Goal: Task Accomplishment & Management: Manage account settings

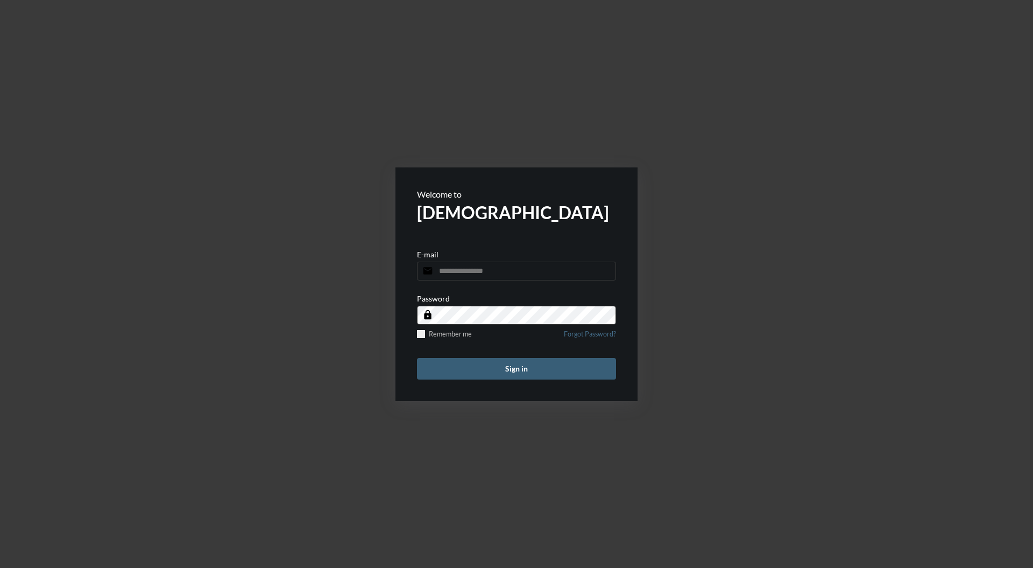
type input "**********"
click at [570, 371] on button "Sign in" at bounding box center [516, 369] width 199 height 22
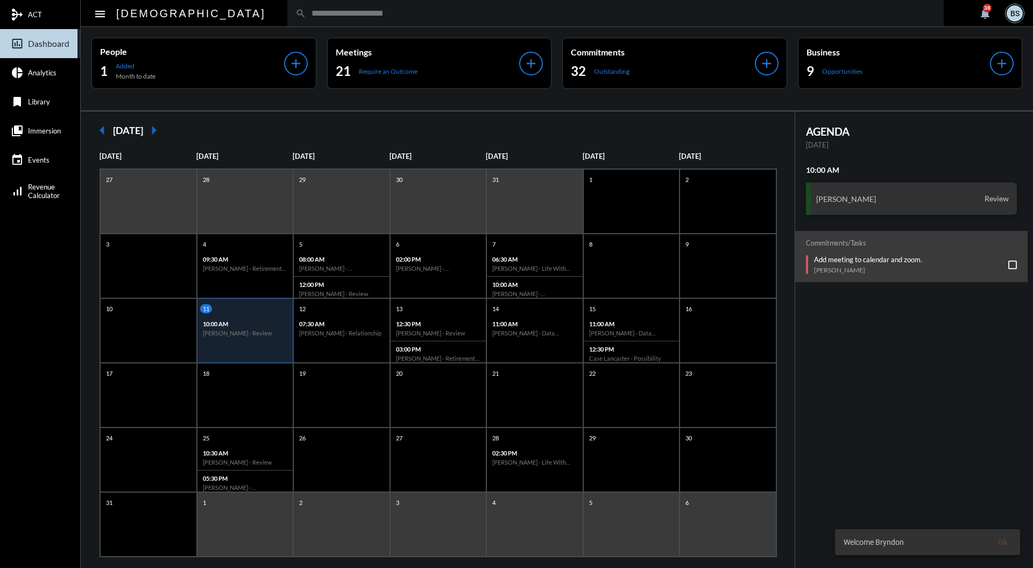
click at [528, 15] on input "text" at bounding box center [621, 13] width 630 height 9
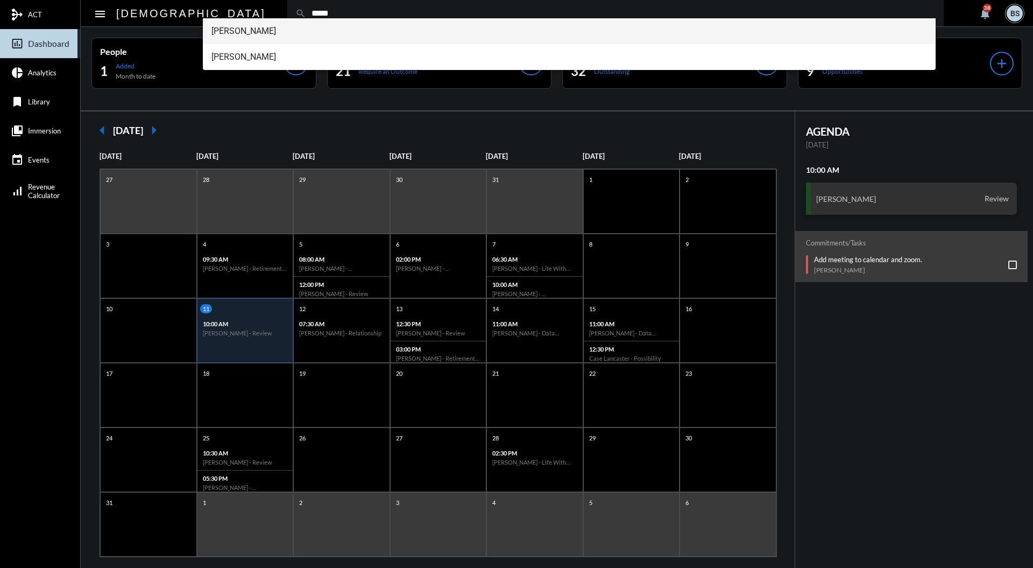
type input "*****"
click at [258, 37] on span "Jordan Kloss" at bounding box center [570, 31] width 716 height 26
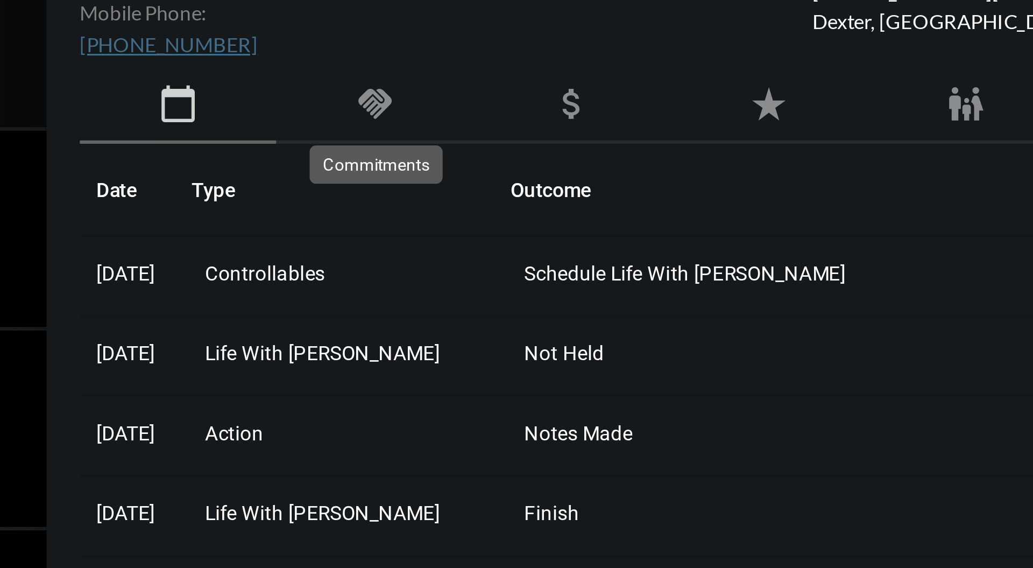
click at [737, 159] on mat-icon "handshake" at bounding box center [735, 160] width 13 height 13
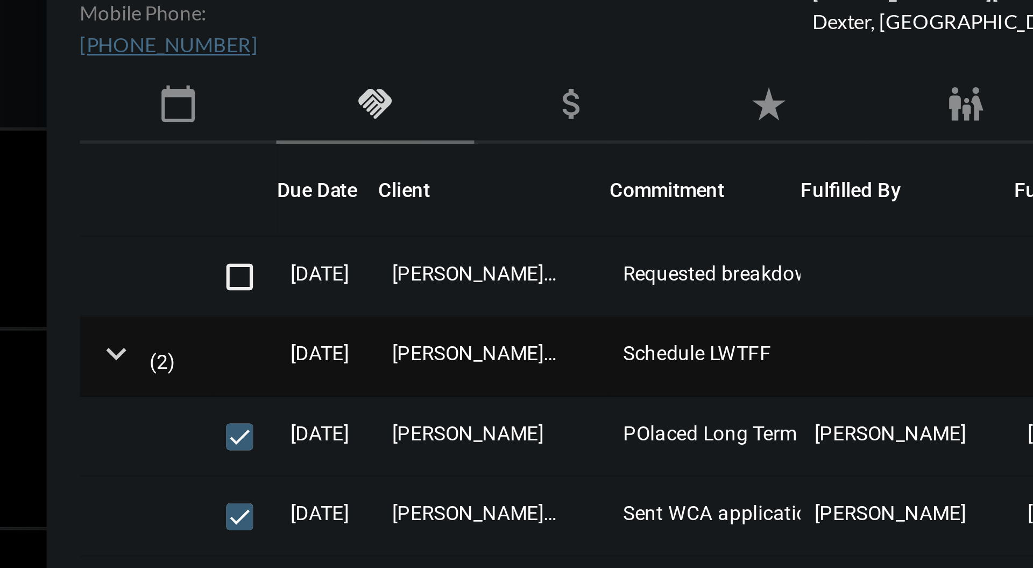
click at [652, 244] on mat-icon "expand_more" at bounding box center [652, 241] width 13 height 13
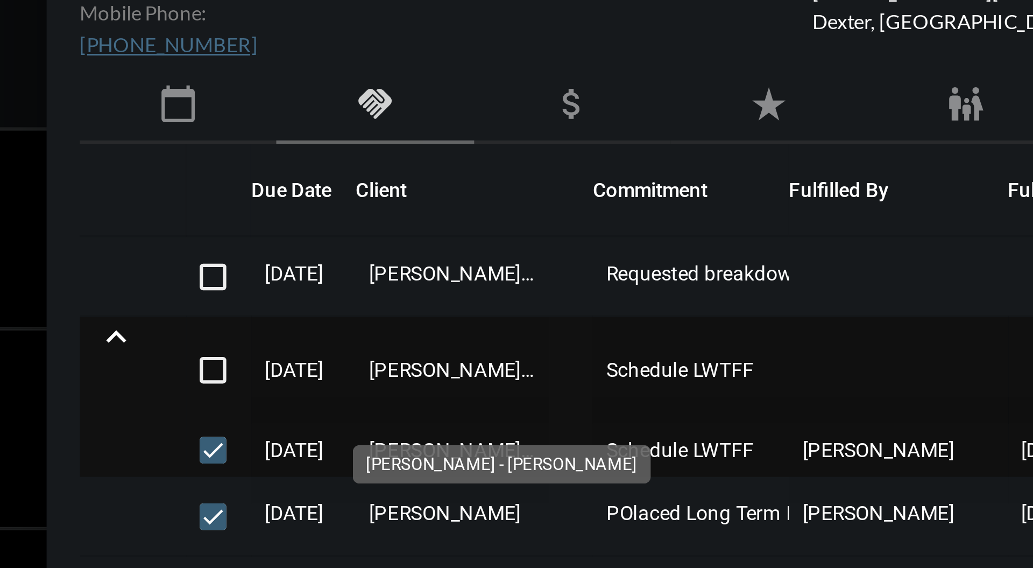
click at [760, 246] on span "Jordan Kloss - Spencer Kloss" at bounding box center [761, 247] width 62 height 34
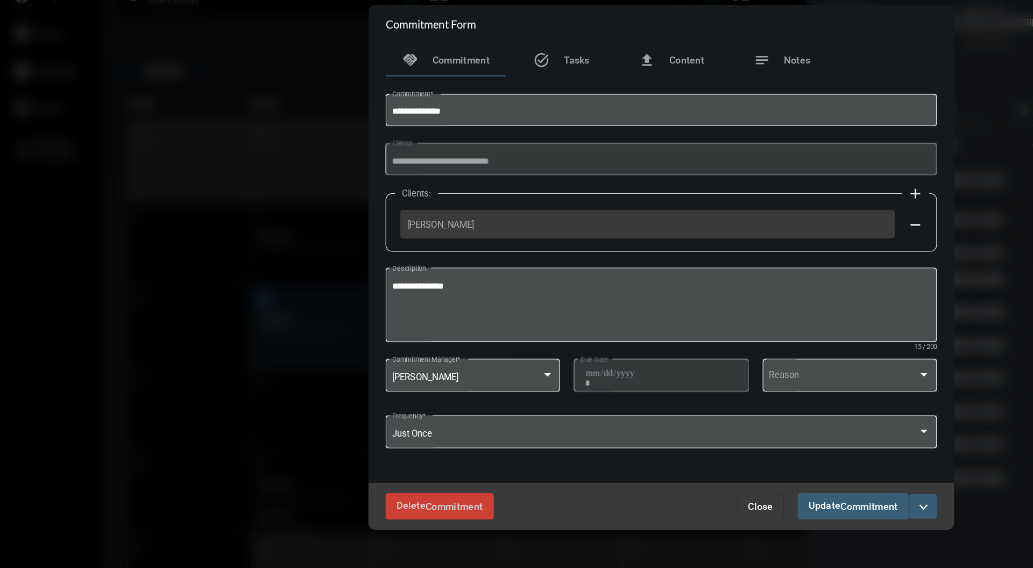
click at [597, 478] on button "Close" at bounding box center [594, 470] width 37 height 19
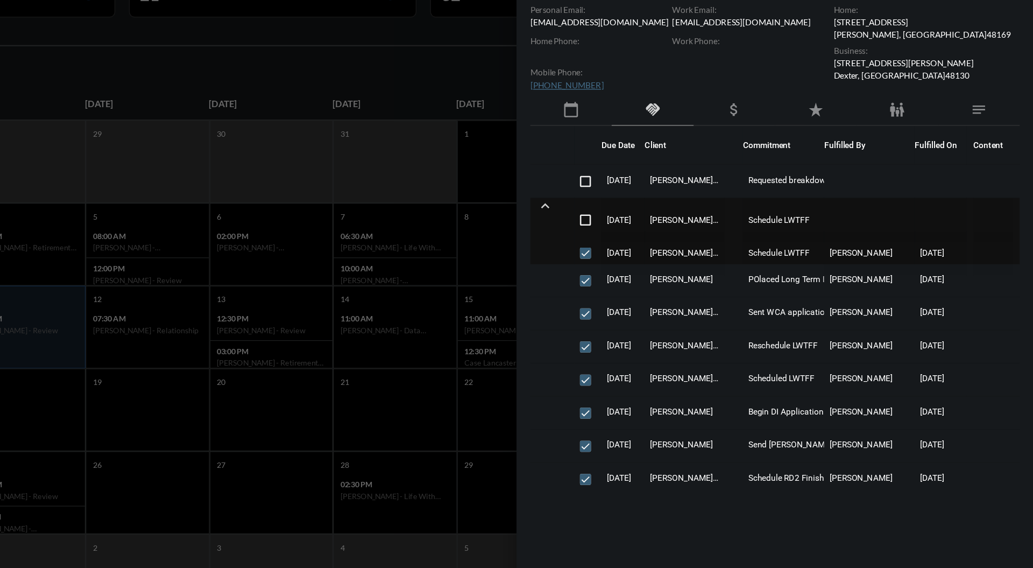
click at [652, 237] on mat-icon "expand_less" at bounding box center [652, 236] width 13 height 13
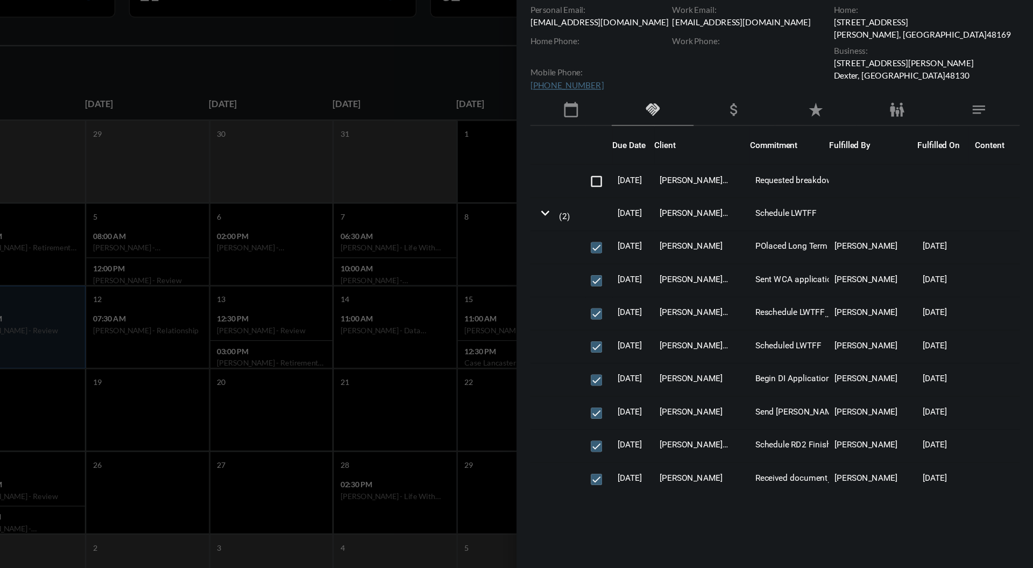
click at [605, 166] on div at bounding box center [516, 284] width 1033 height 568
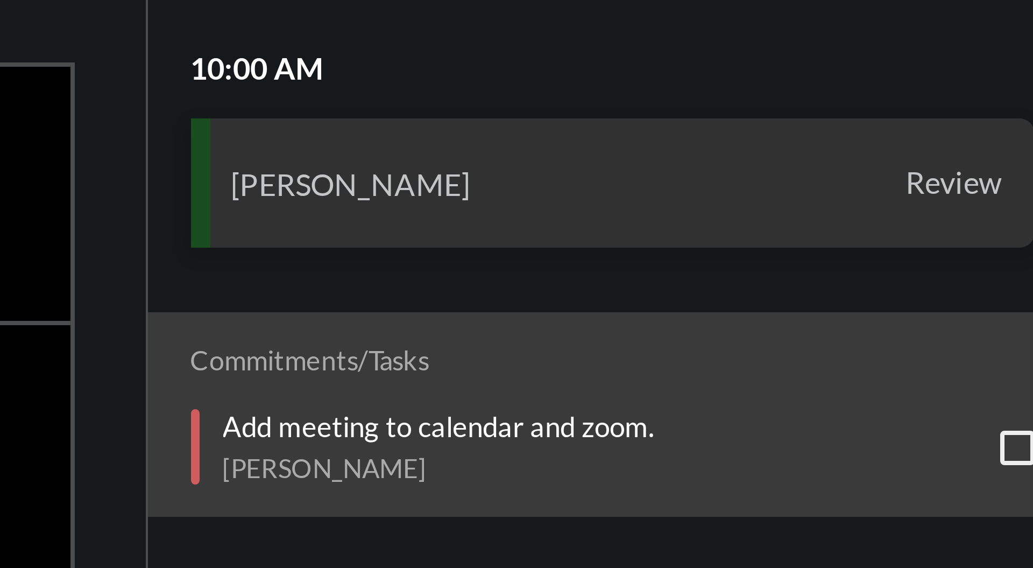
scroll to position [15, 0]
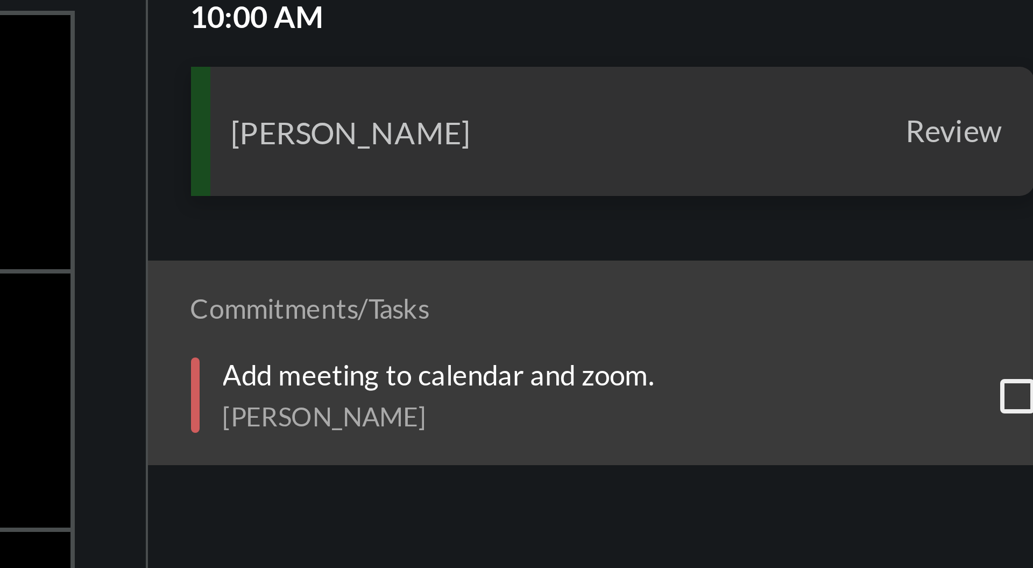
click at [892, 244] on p "Add meeting to calendar and zoom." at bounding box center [868, 244] width 108 height 9
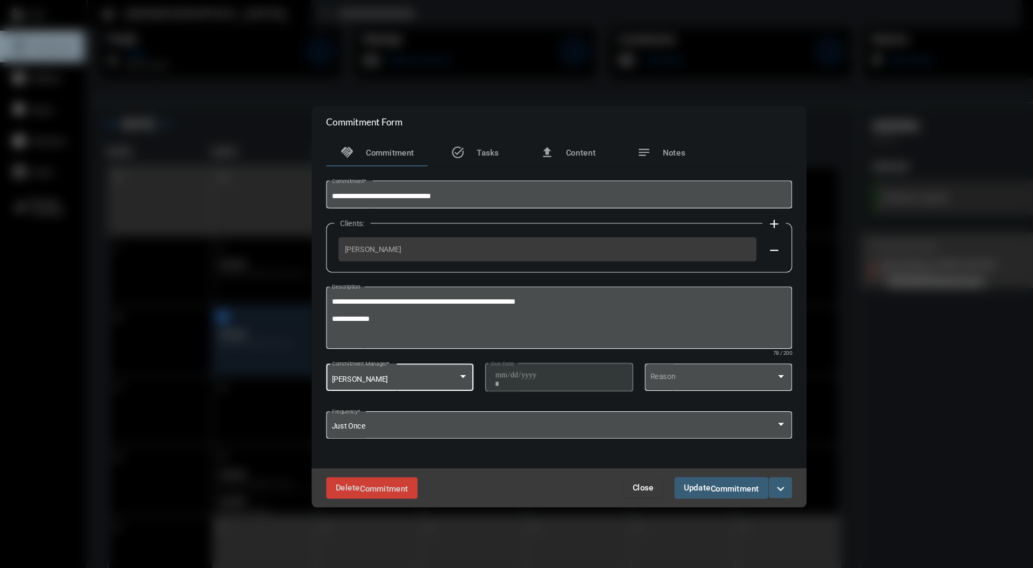
click at [427, 348] on div at bounding box center [427, 348] width 5 height 3
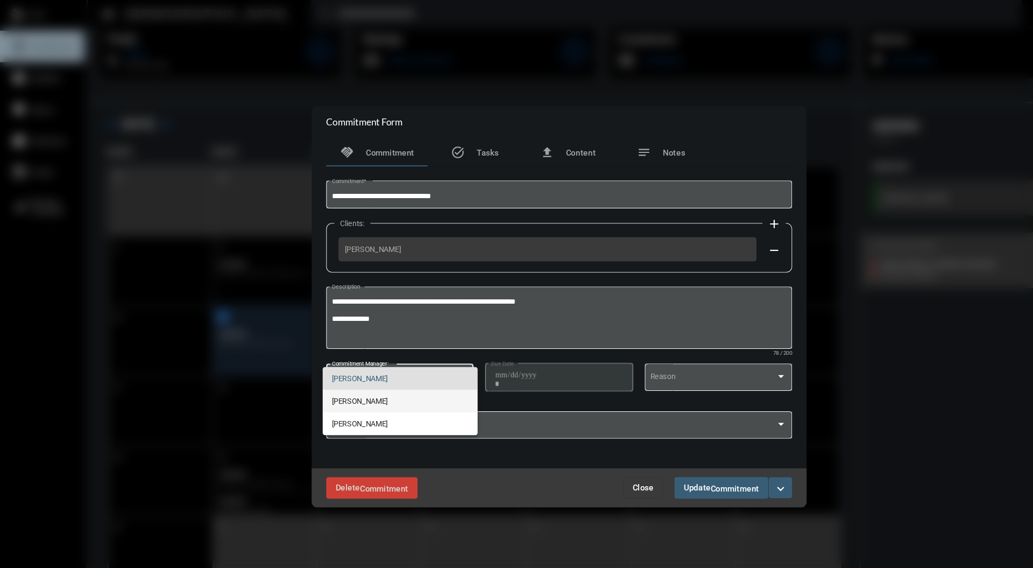
click at [397, 376] on span "Holly Skelton" at bounding box center [370, 371] width 126 height 21
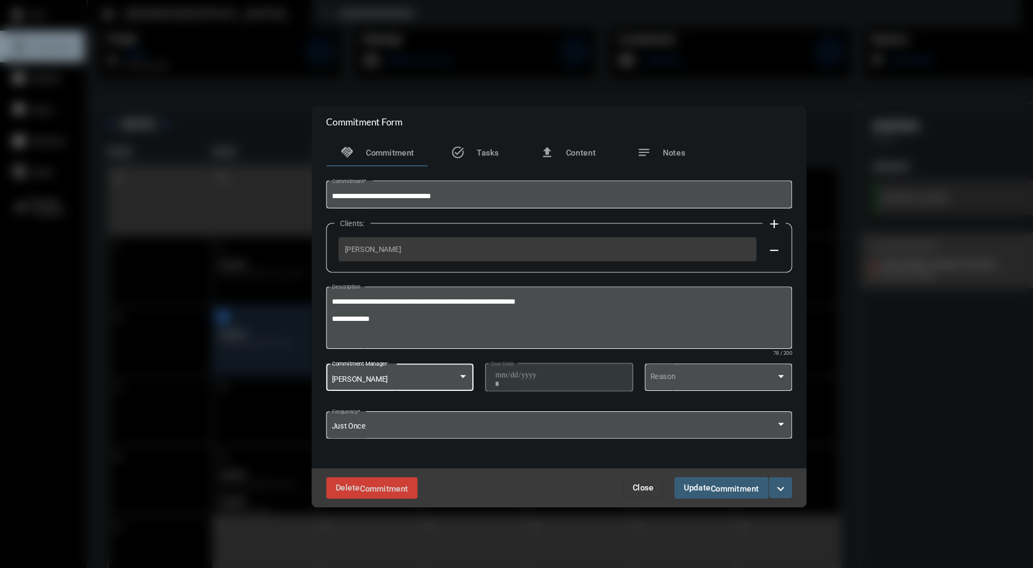
click at [679, 462] on div "Delete Commitment Close Update Commitment expand_more" at bounding box center [516, 451] width 457 height 36
click at [681, 456] on span "Commitment" at bounding box center [679, 451] width 45 height 9
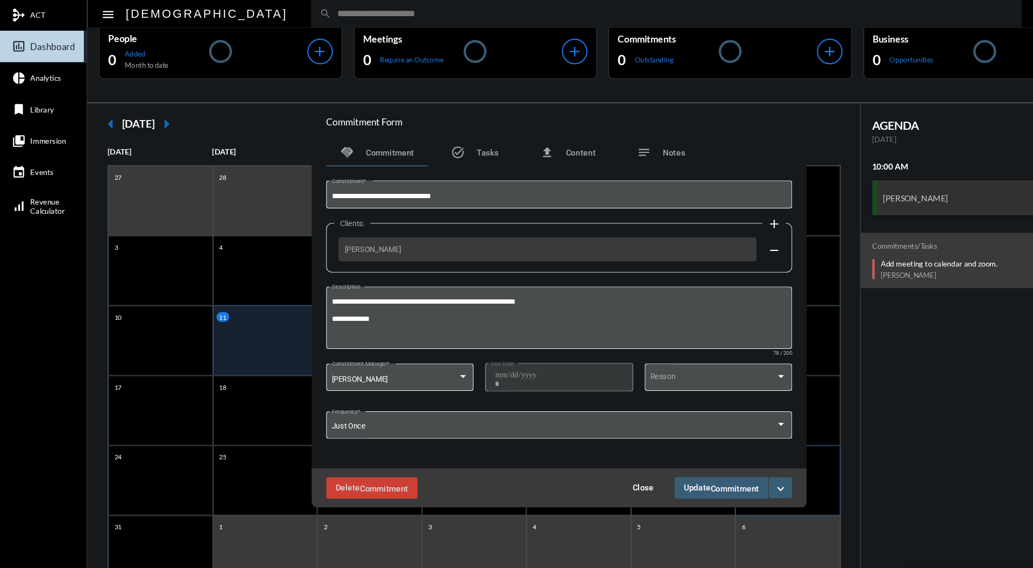
click at [680, 459] on div "30" at bounding box center [728, 444] width 97 height 65
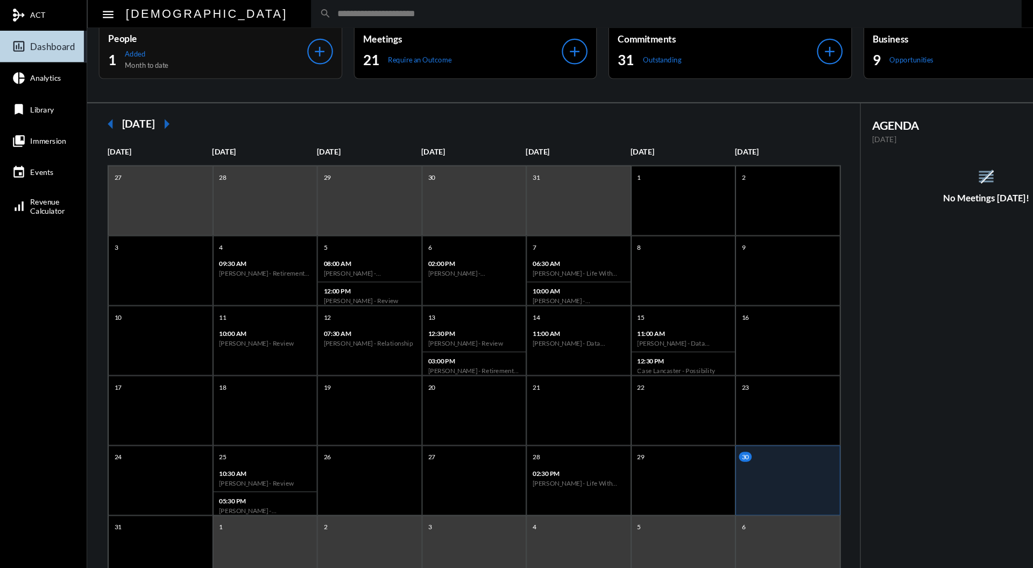
click at [210, 53] on div "1 Added Month to date" at bounding box center [192, 56] width 184 height 18
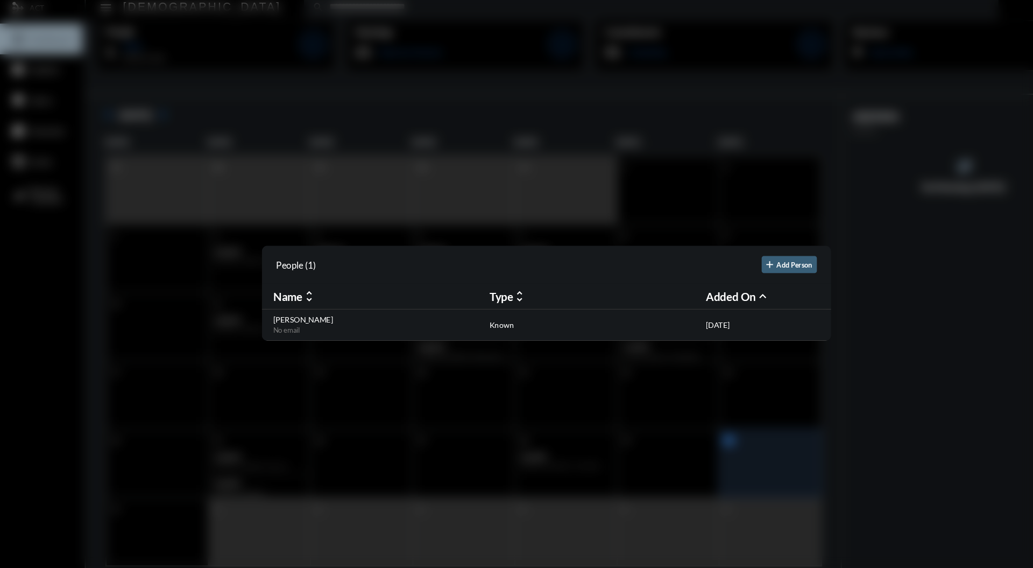
click at [638, 122] on div at bounding box center [516, 284] width 1033 height 568
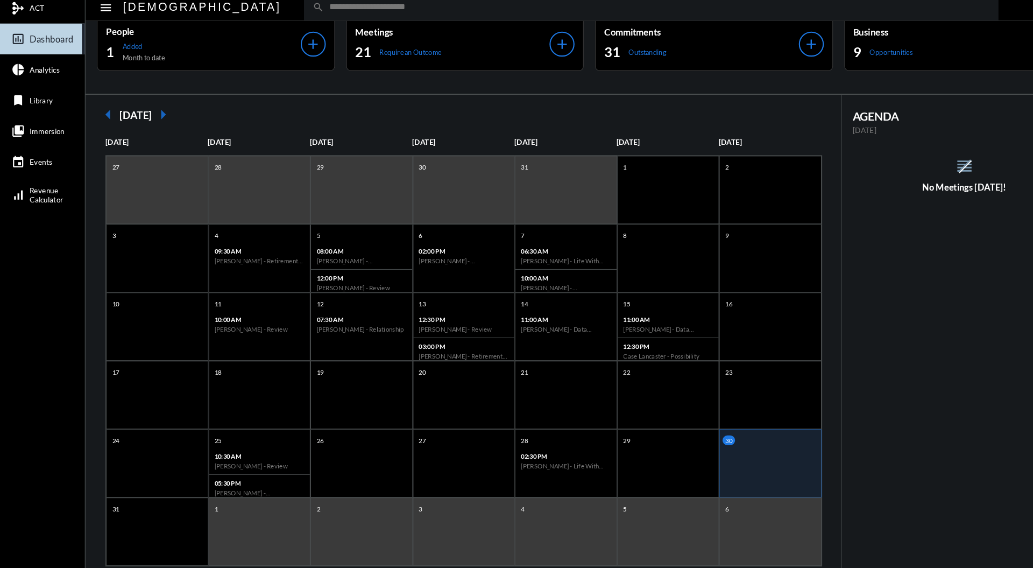
scroll to position [0, 0]
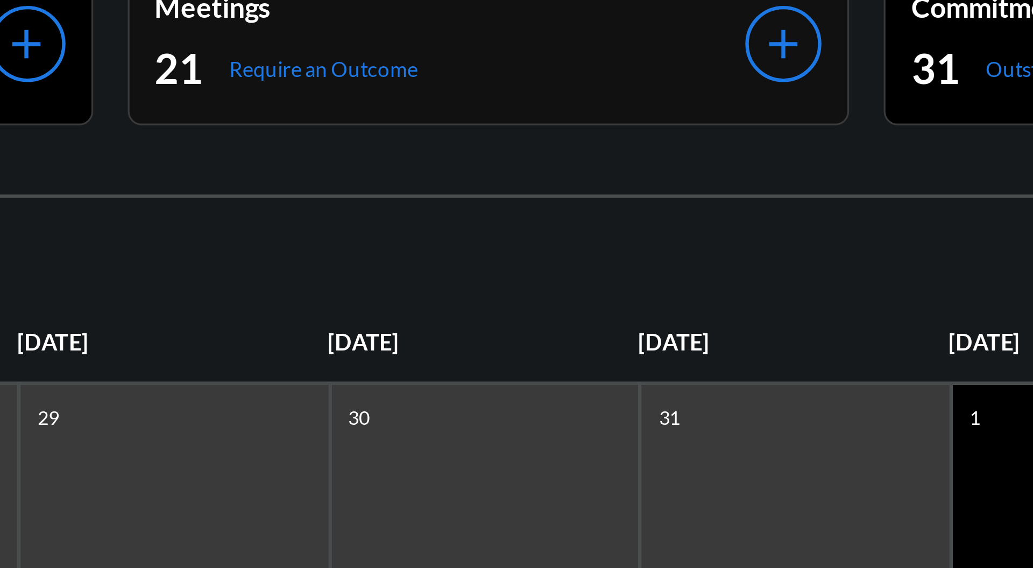
click at [460, 62] on div "21 Require an Outcome" at bounding box center [428, 70] width 184 height 17
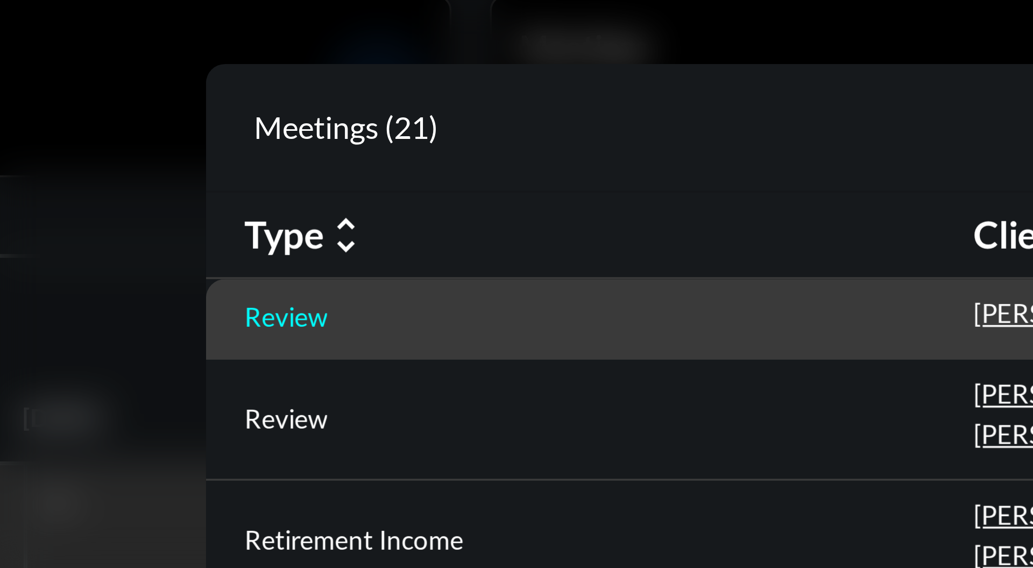
click at [274, 125] on p "Review" at bounding box center [269, 128] width 23 height 9
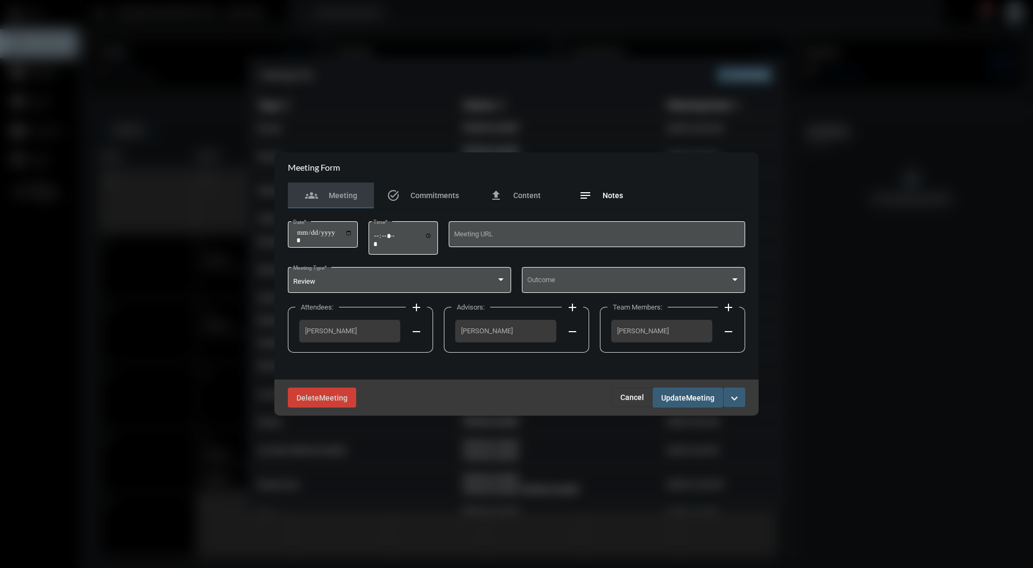
click at [612, 196] on span "Notes" at bounding box center [613, 195] width 20 height 9
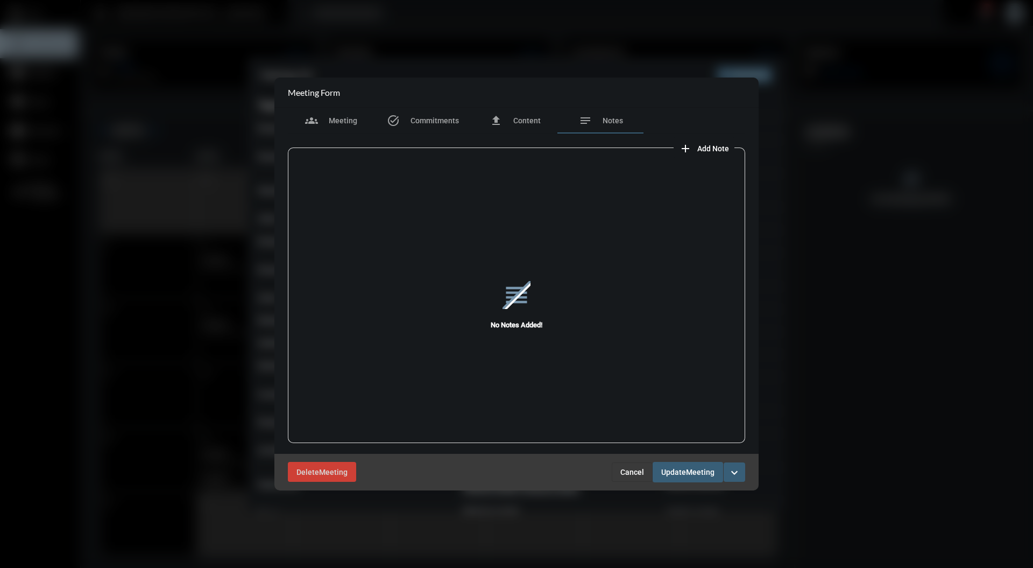
click at [725, 156] on div "reorder No Notes Added!" at bounding box center [516, 305] width 457 height 298
click at [707, 147] on span "Add Note" at bounding box center [713, 148] width 32 height 9
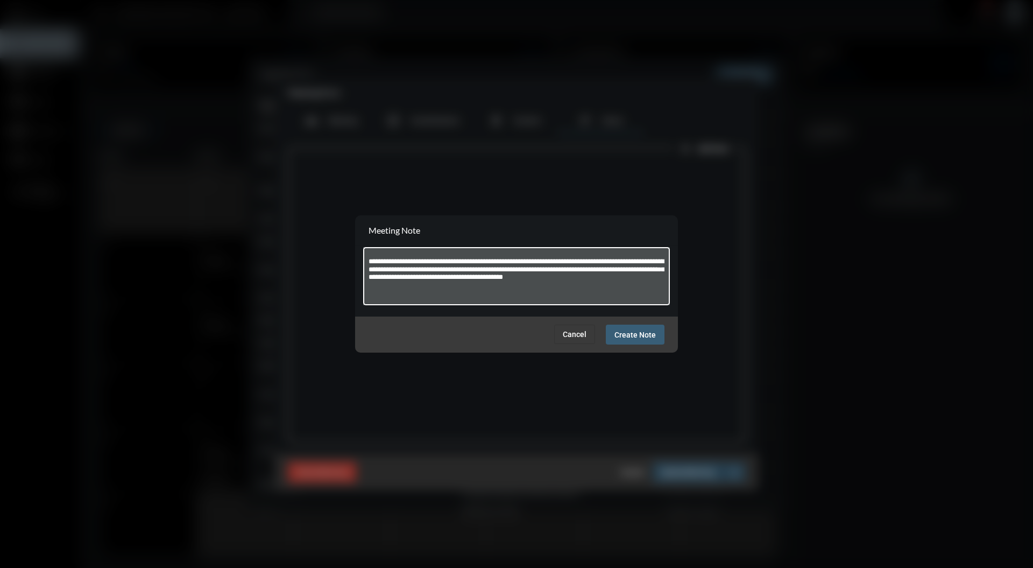
type textarea "**********"
click at [638, 335] on span "Create Note" at bounding box center [635, 334] width 41 height 9
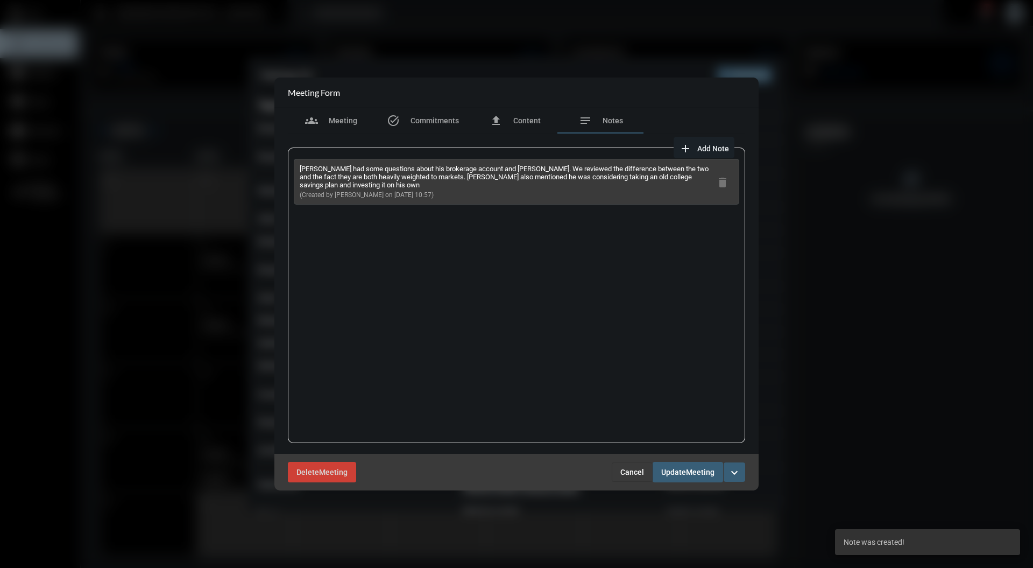
click at [715, 144] on span "Add Note" at bounding box center [713, 148] width 32 height 9
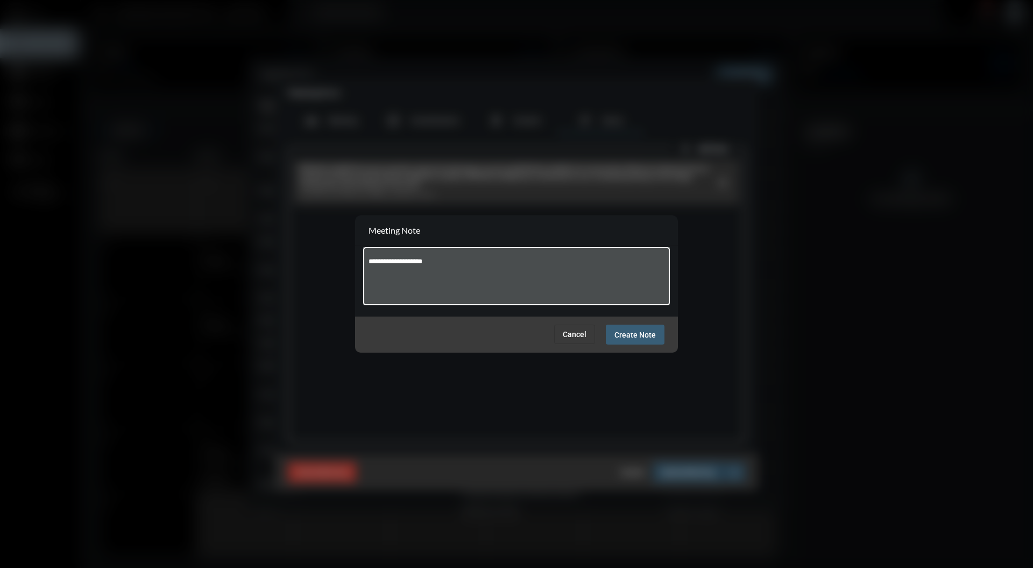
type textarea "**********"
click at [636, 335] on span "Create Note" at bounding box center [635, 334] width 41 height 9
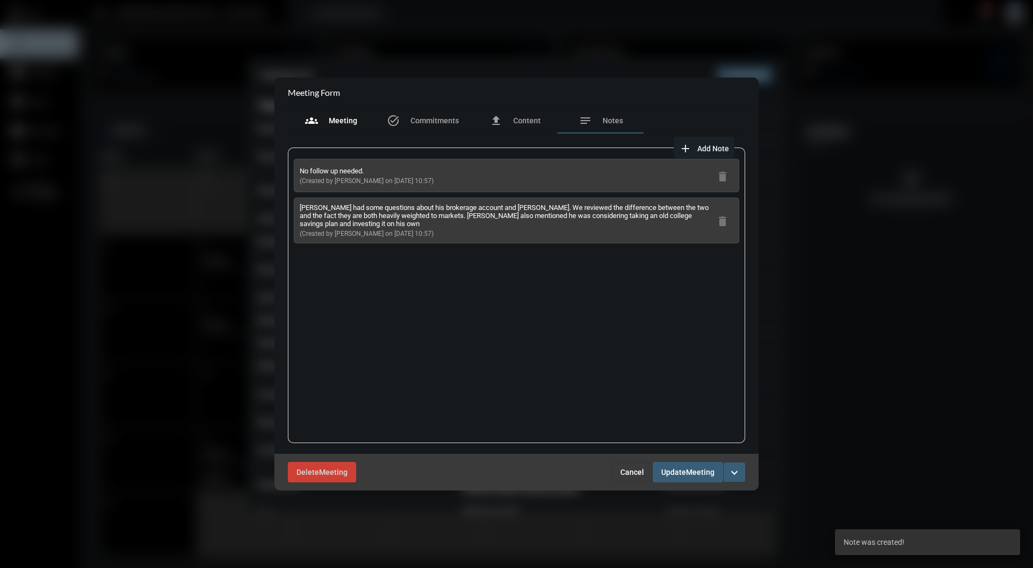
click at [337, 126] on div "groups Meeting" at bounding box center [331, 120] width 52 height 13
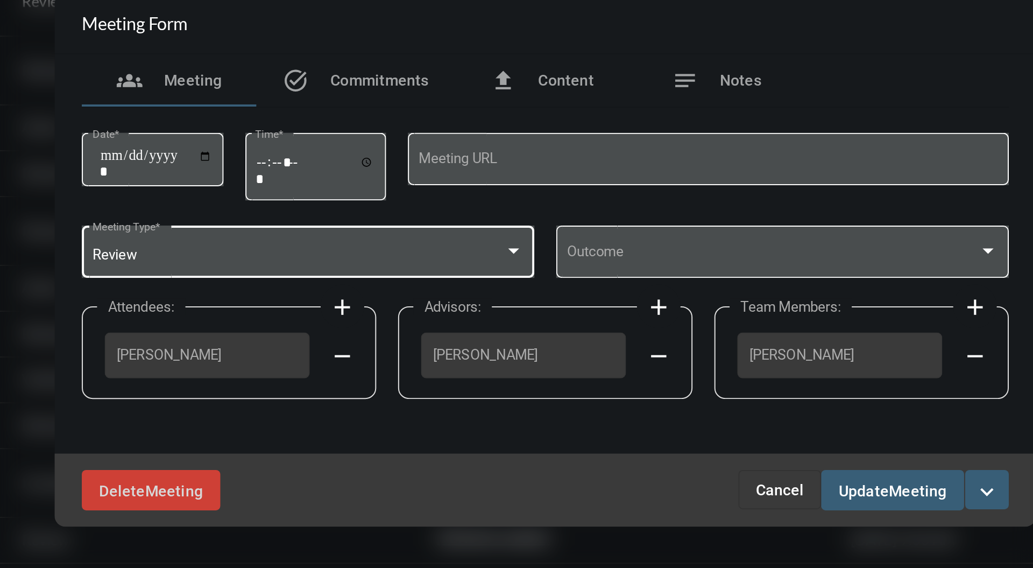
click at [499, 282] on div at bounding box center [501, 280] width 10 height 9
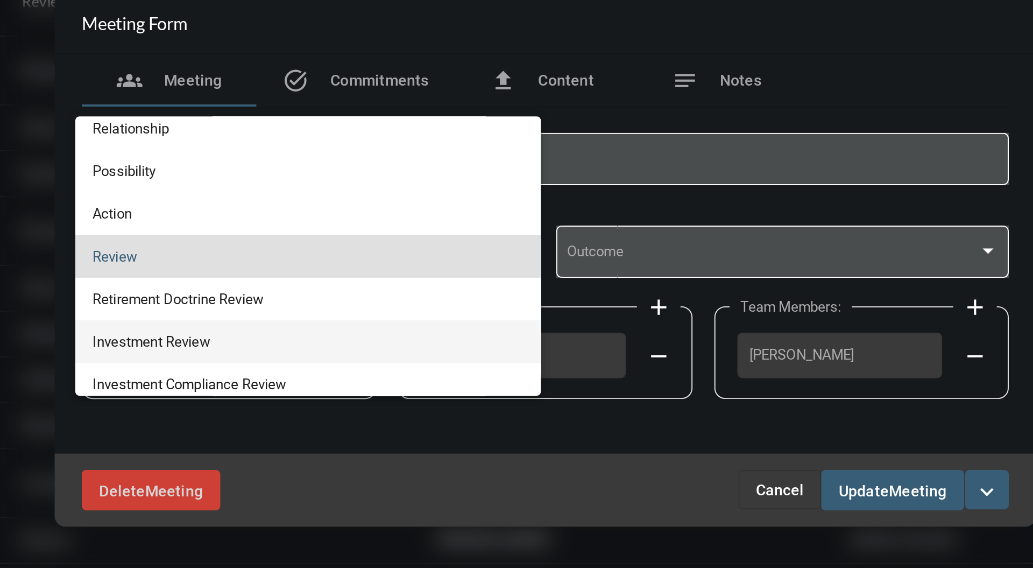
scroll to position [282, 0]
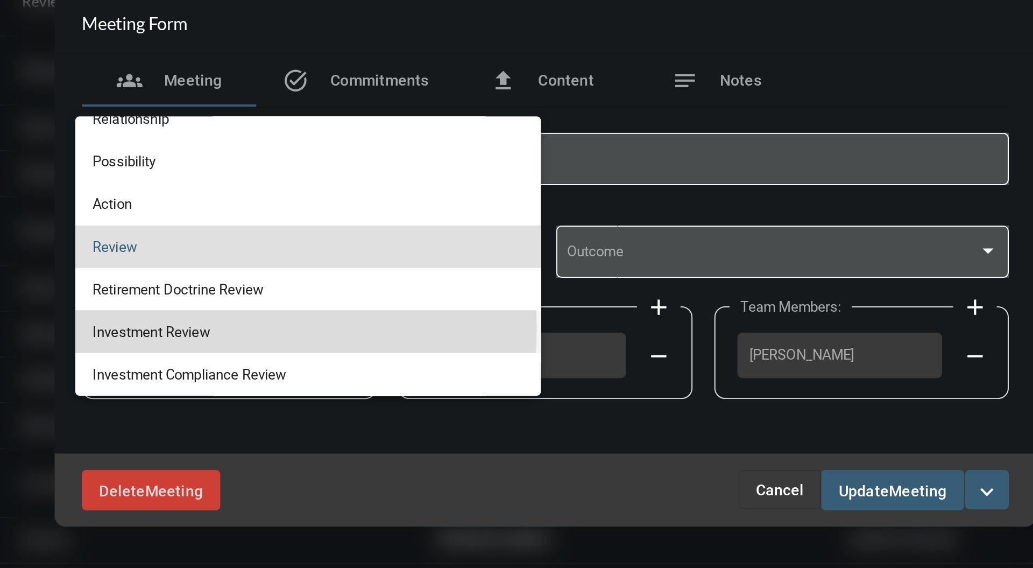
click at [347, 318] on span "Investment Review" at bounding box center [399, 319] width 213 height 21
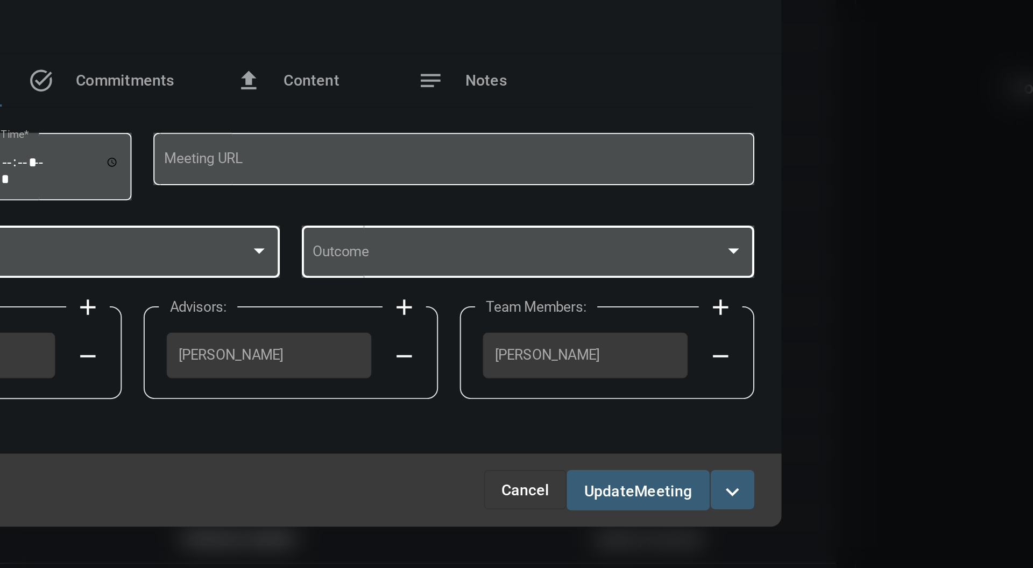
click at [730, 282] on div at bounding box center [735, 280] width 10 height 9
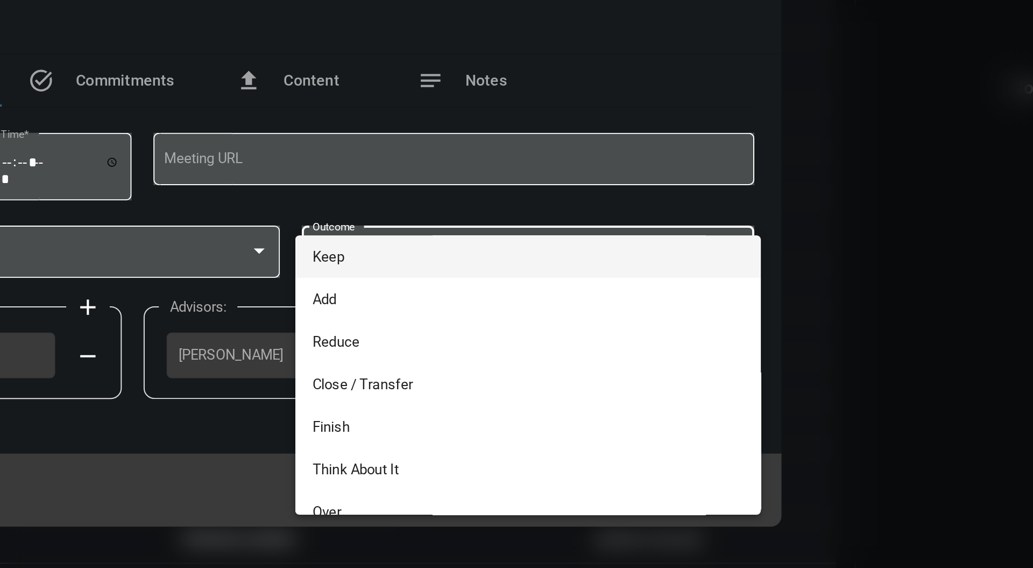
click at [631, 279] on span "Keep" at bounding box center [633, 282] width 213 height 21
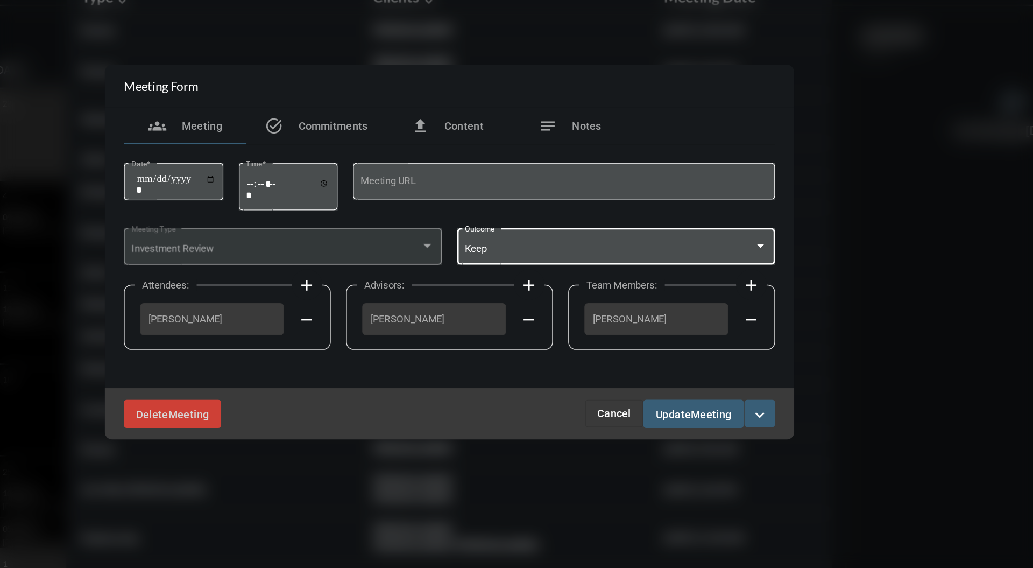
click at [693, 396] on span "Meeting" at bounding box center [700, 397] width 29 height 9
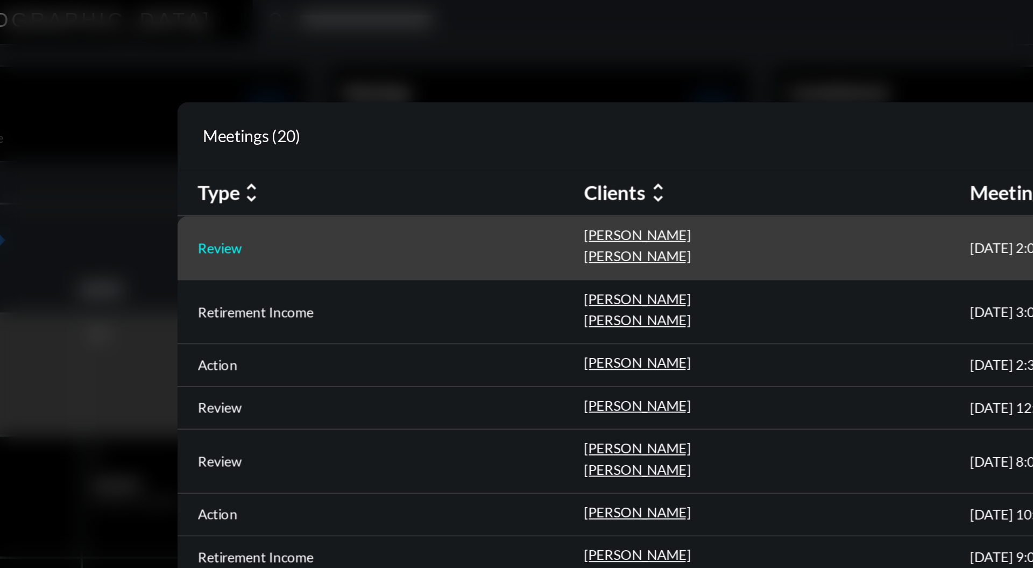
click at [281, 132] on p "Review" at bounding box center [269, 134] width 23 height 9
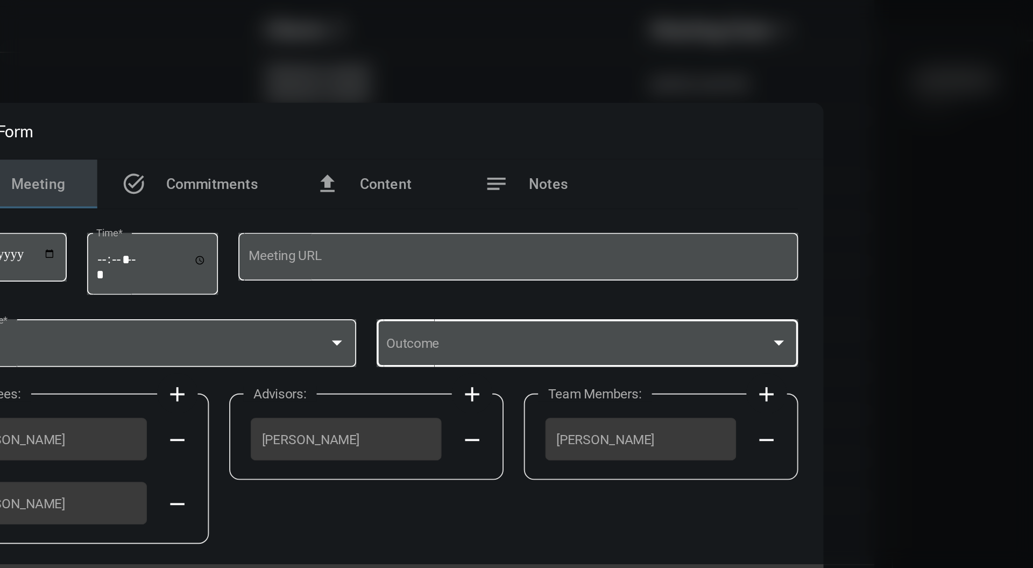
click at [731, 272] on div at bounding box center [735, 270] width 10 height 9
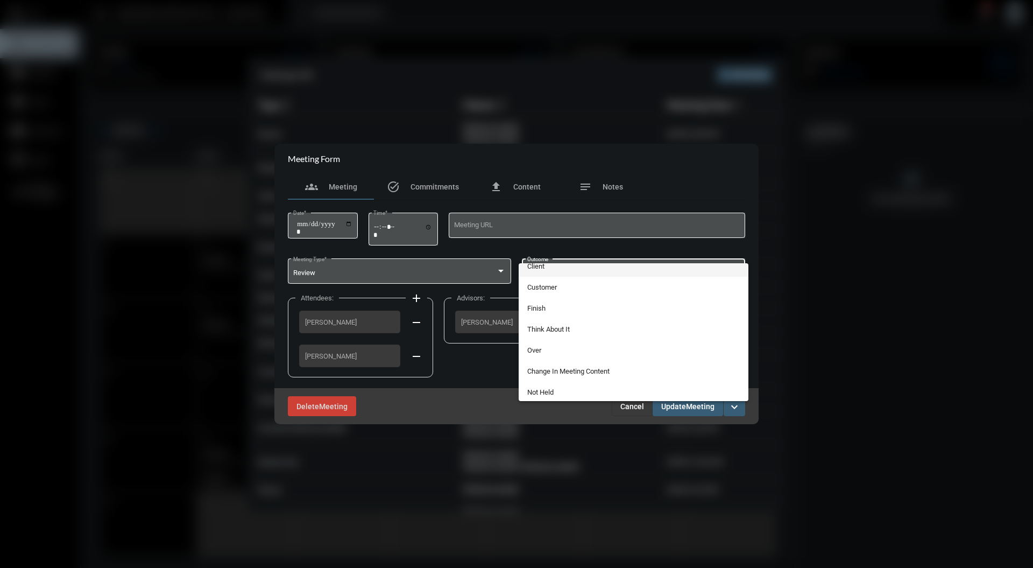
scroll to position [9, 0]
click at [607, 395] on span "Not Held" at bounding box center [633, 390] width 213 height 21
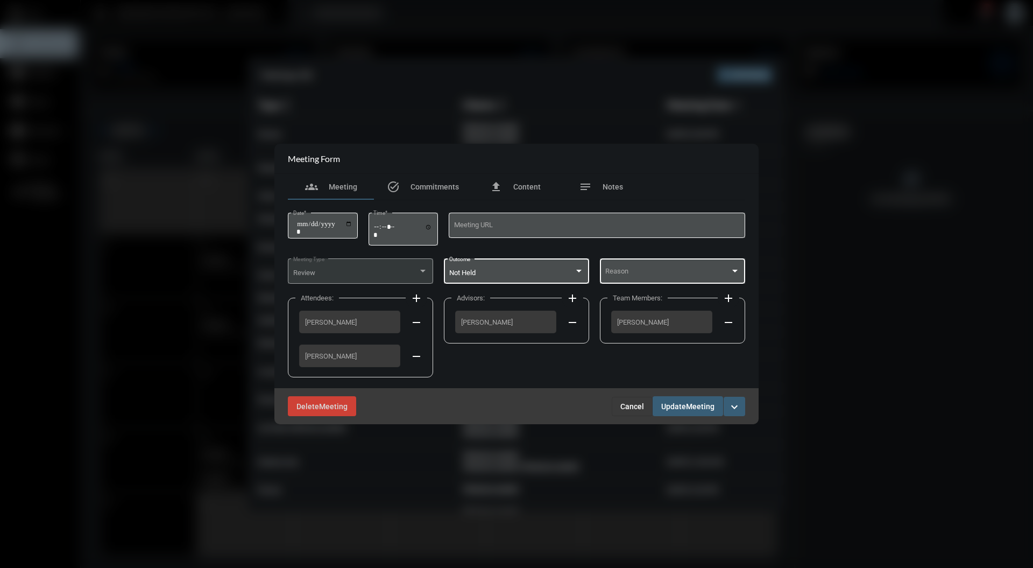
click at [649, 272] on span at bounding box center [667, 273] width 125 height 8
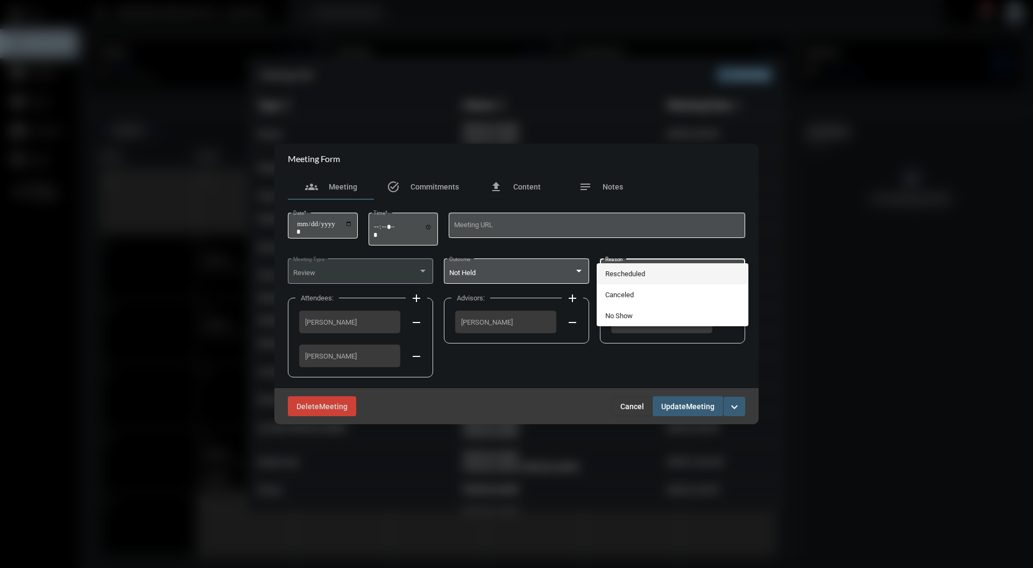
click at [631, 271] on span "Rescheduled" at bounding box center [672, 273] width 135 height 21
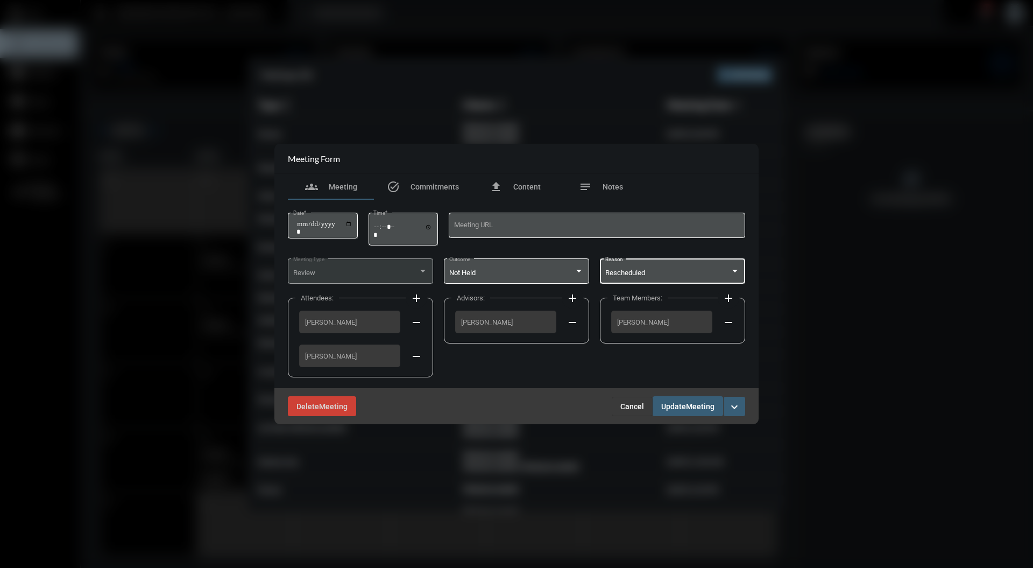
click at [693, 403] on span "Meeting" at bounding box center [700, 406] width 29 height 9
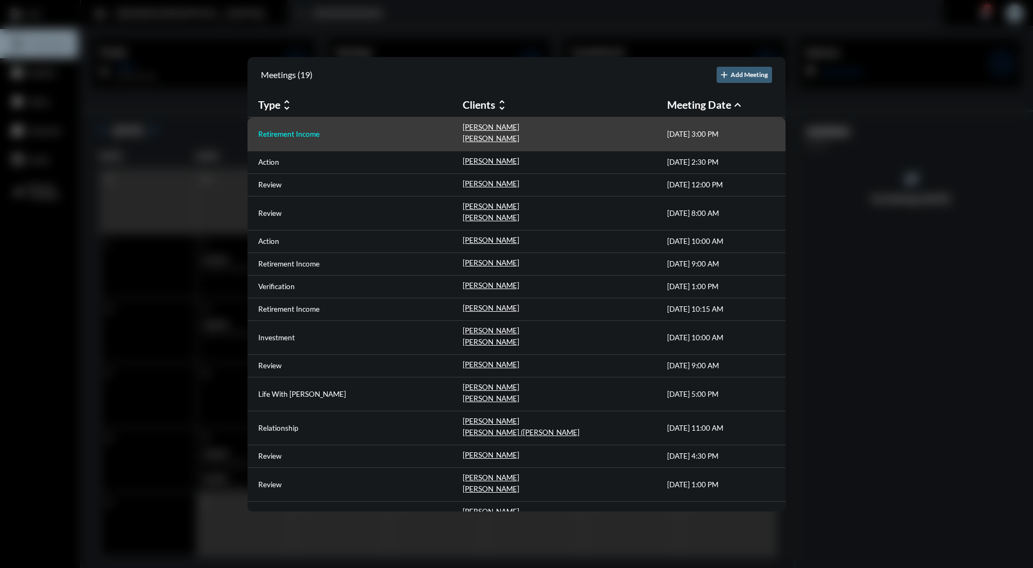
click at [301, 131] on p "Retirement Income" at bounding box center [288, 134] width 61 height 9
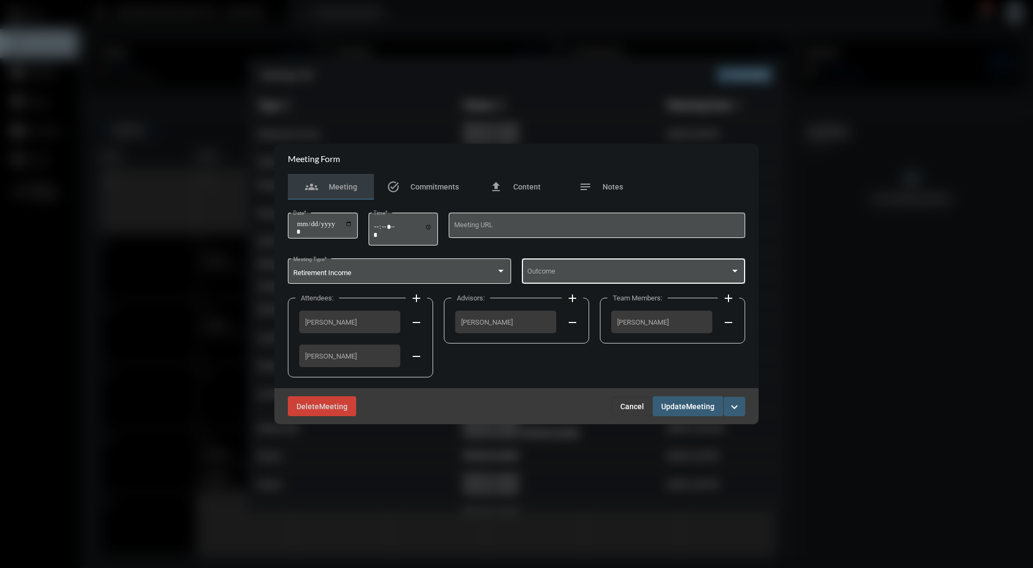
click at [580, 269] on div "Outcome" at bounding box center [633, 270] width 213 height 27
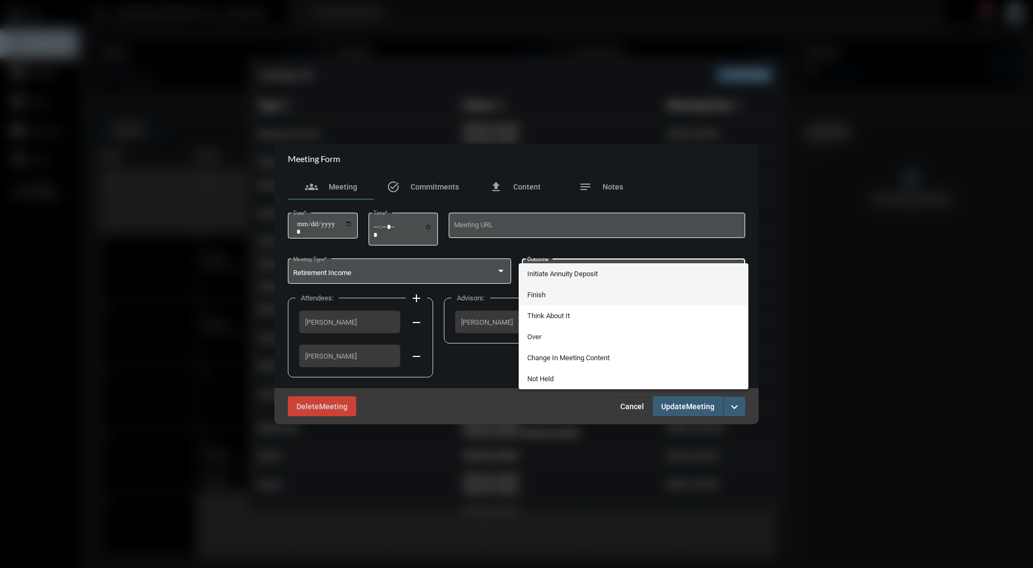
click at [551, 293] on span "Finish" at bounding box center [633, 294] width 213 height 21
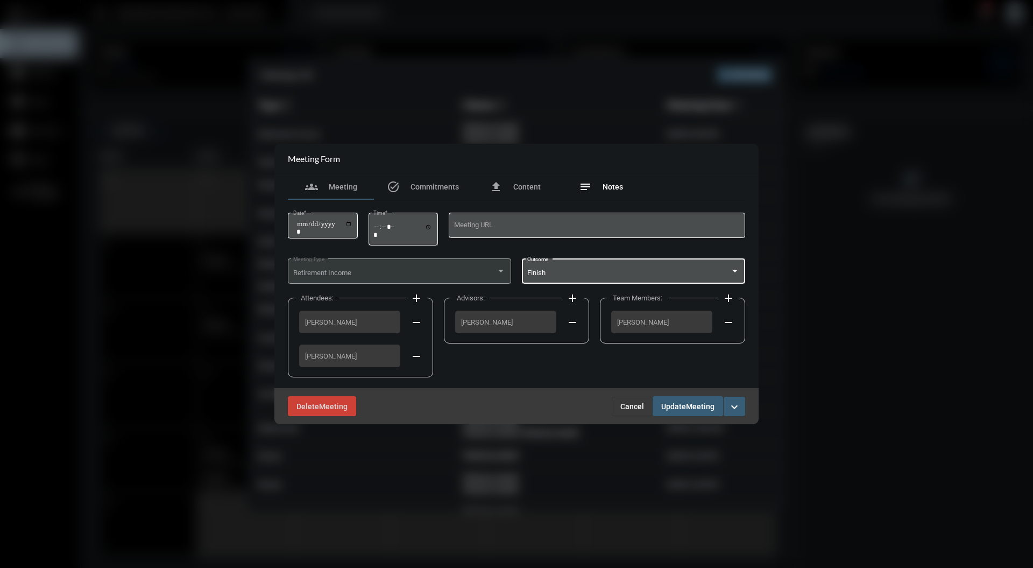
click at [616, 188] on span "Notes" at bounding box center [613, 186] width 20 height 9
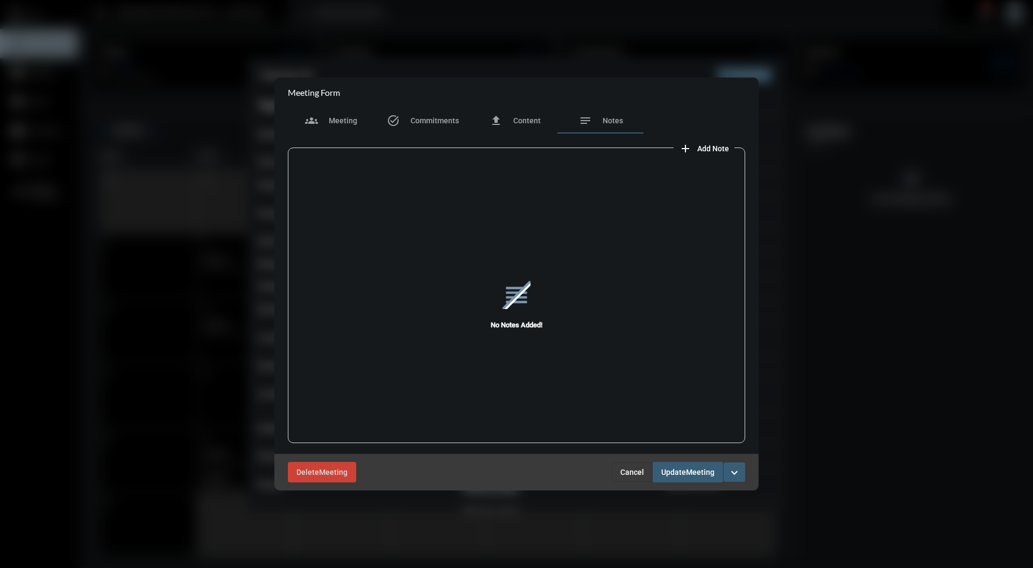
click at [713, 146] on span "Add Note" at bounding box center [713, 148] width 32 height 9
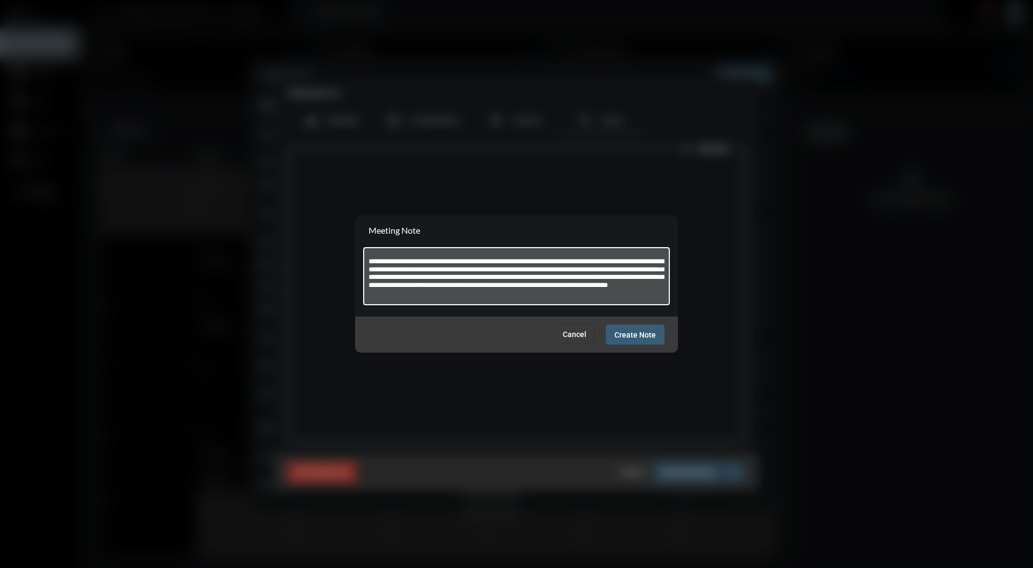
click at [791, 330] on div at bounding box center [516, 284] width 1033 height 568
click at [855, 288] on div at bounding box center [516, 284] width 1033 height 568
click at [366, 256] on div "**********" at bounding box center [516, 275] width 307 height 60
click at [369, 251] on div "**********" at bounding box center [517, 275] width 297 height 60
click at [368, 260] on div "**********" at bounding box center [516, 275] width 307 height 60
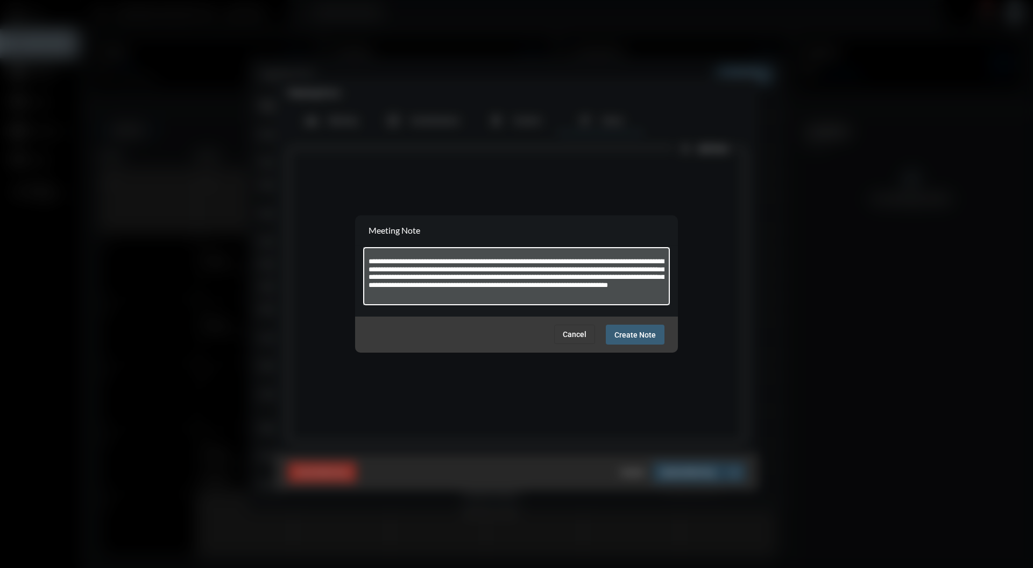
click at [371, 260] on textarea "**********" at bounding box center [517, 278] width 297 height 43
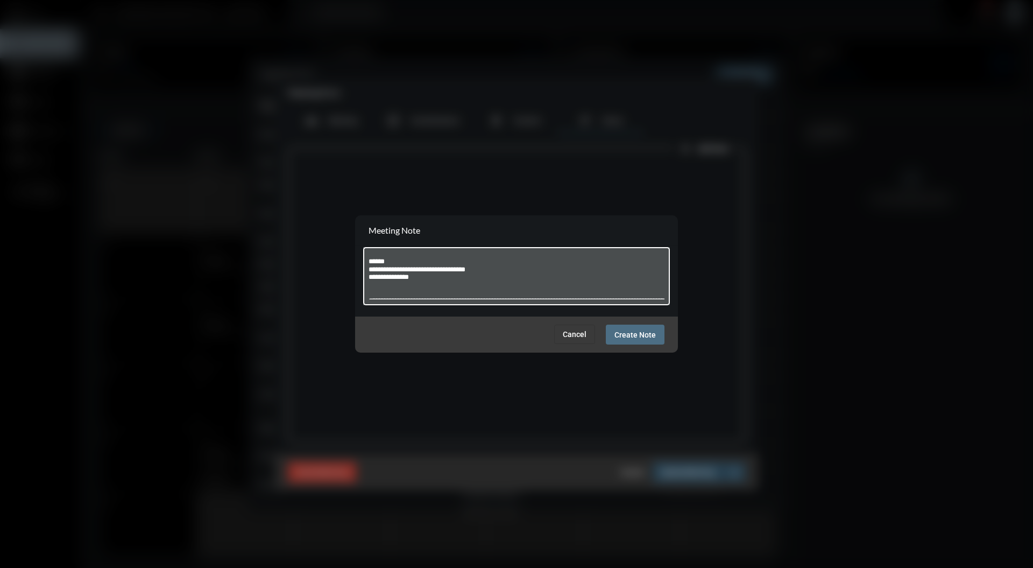
type textarea "**********"
click at [637, 338] on span "Create Note" at bounding box center [635, 334] width 41 height 9
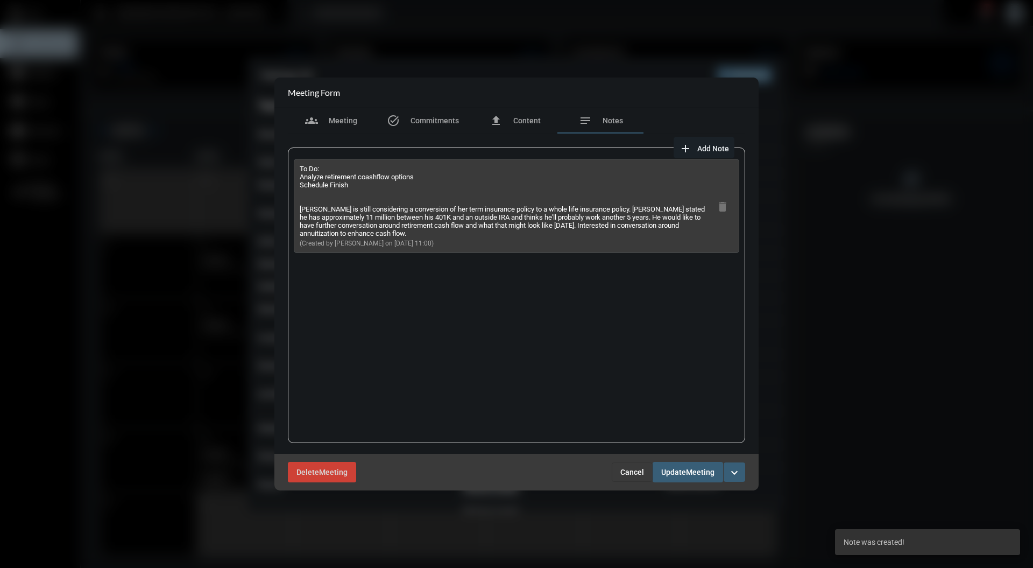
click at [689, 471] on span "Meeting" at bounding box center [700, 472] width 29 height 9
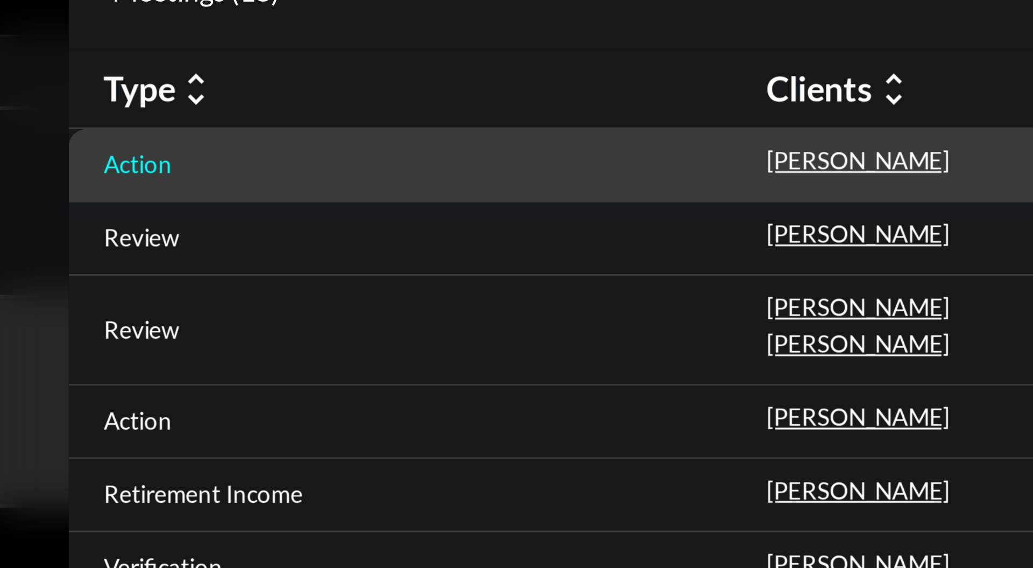
click at [276, 127] on p "Action" at bounding box center [268, 128] width 21 height 9
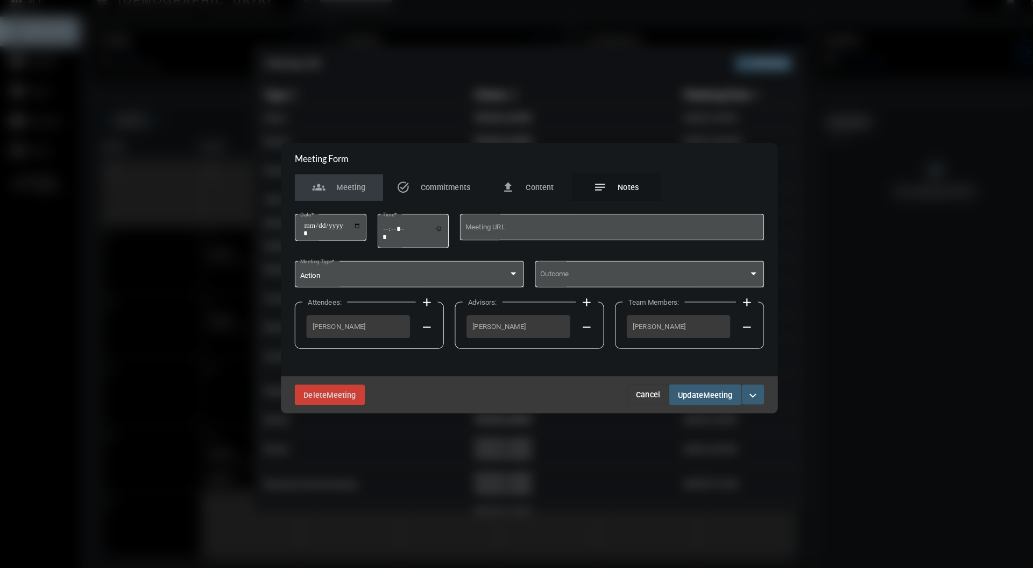
click at [608, 194] on span "Notes" at bounding box center [613, 195] width 20 height 9
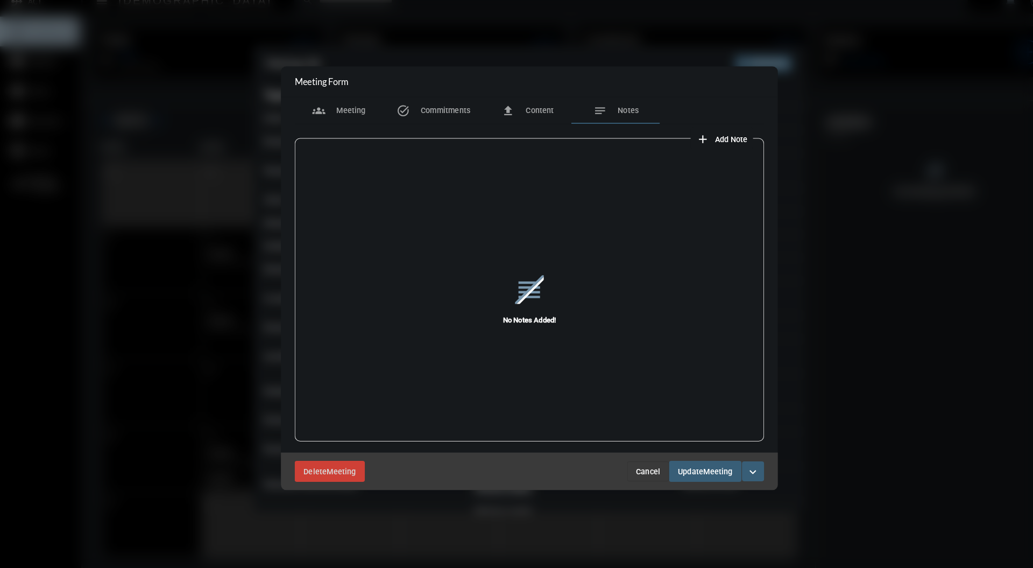
click at [703, 144] on span "Add Note" at bounding box center [713, 148] width 32 height 9
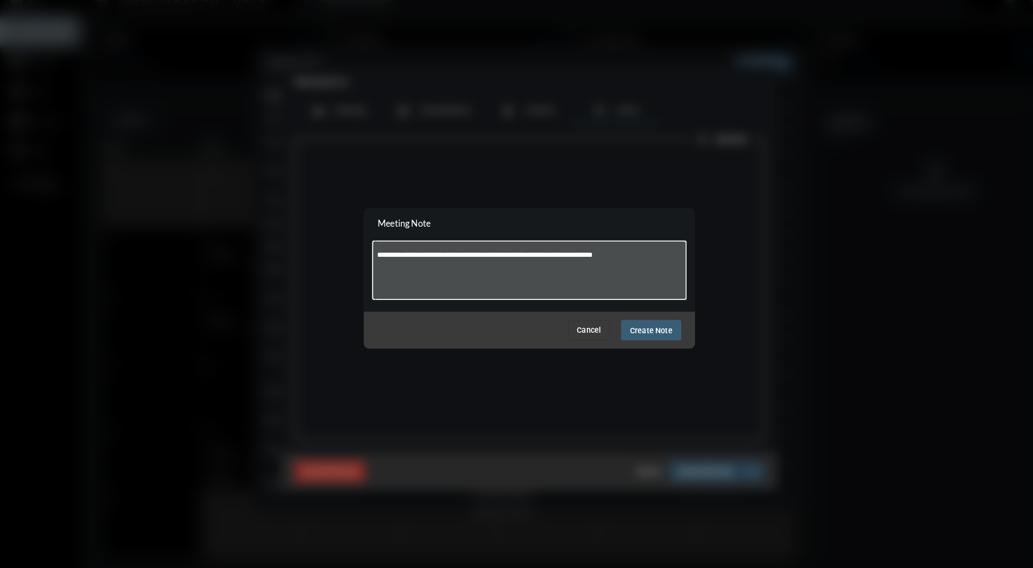
type textarea "**********"
click at [626, 335] on span "Create Note" at bounding box center [635, 334] width 41 height 9
type textarea "**********"
click at [639, 330] on span "Create Note" at bounding box center [635, 334] width 41 height 9
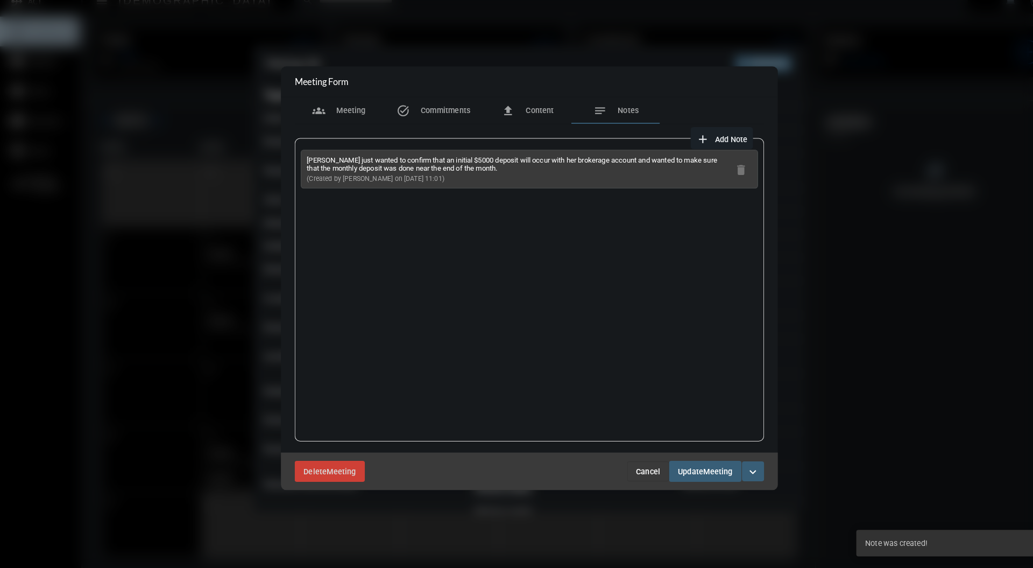
click at [699, 479] on button "Update Meeting" at bounding box center [688, 472] width 71 height 20
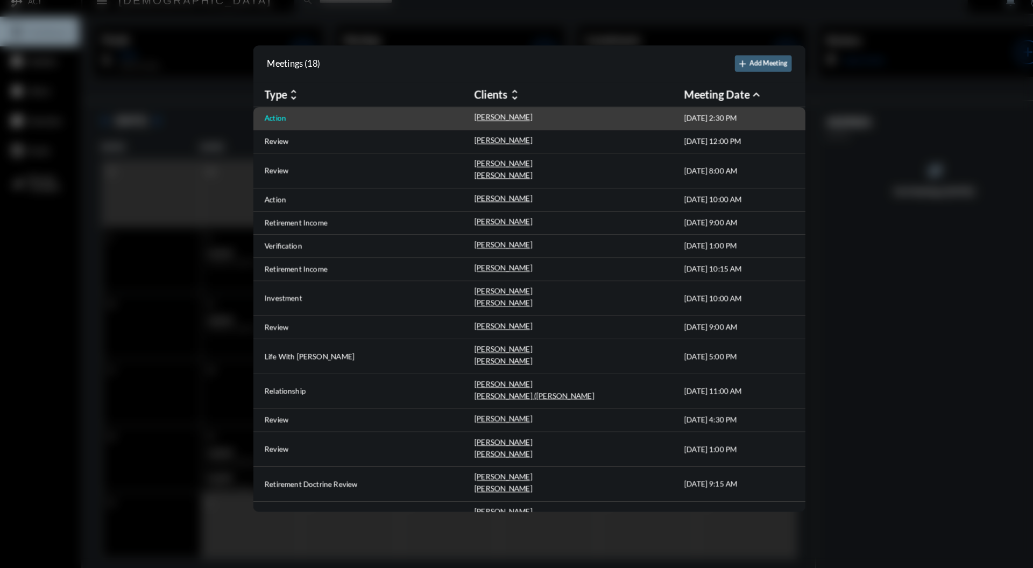
click at [272, 126] on p "Action" at bounding box center [268, 128] width 21 height 9
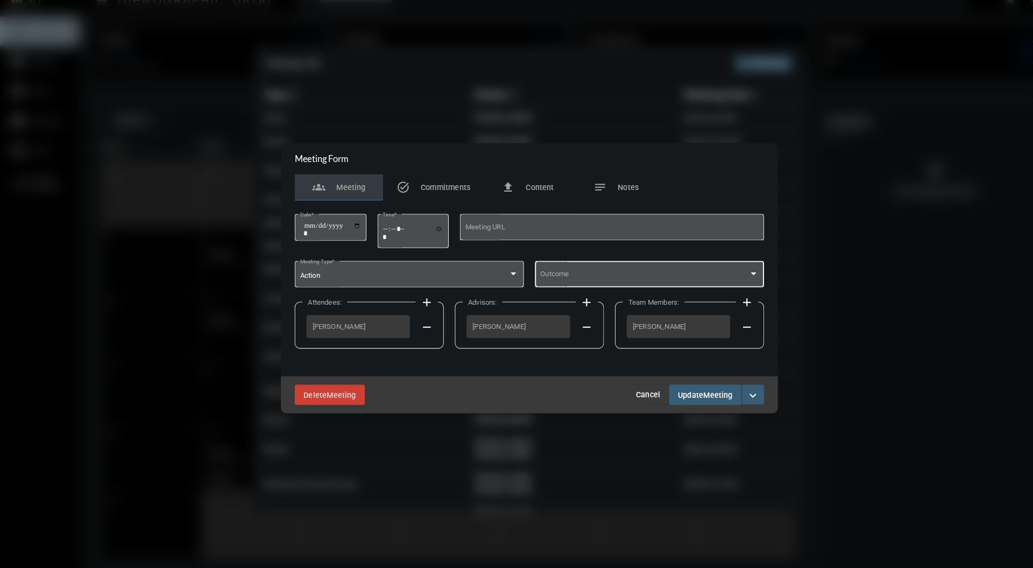
click at [698, 279] on span at bounding box center [628, 282] width 203 height 8
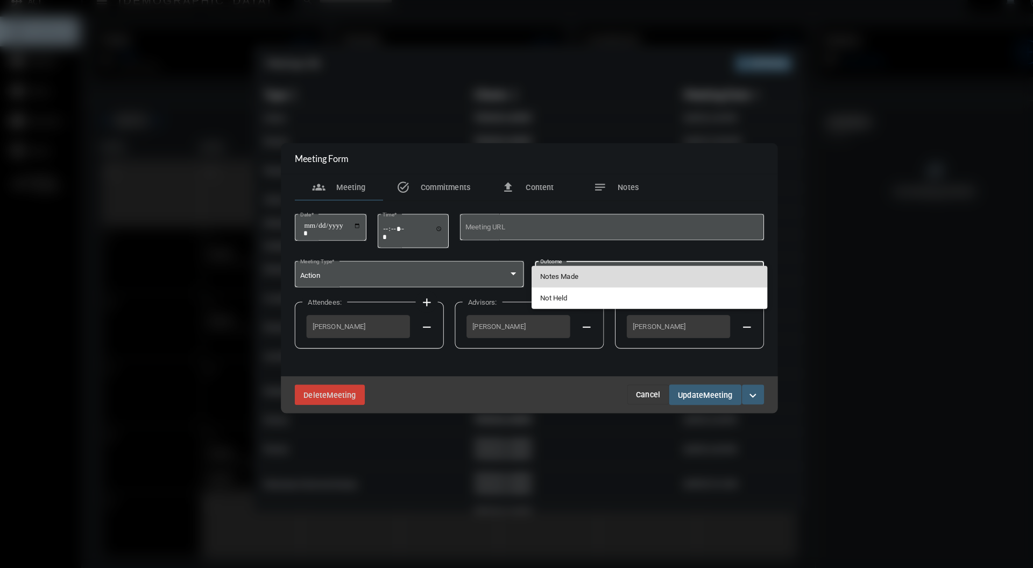
click at [647, 291] on span "Notes Made" at bounding box center [633, 282] width 213 height 21
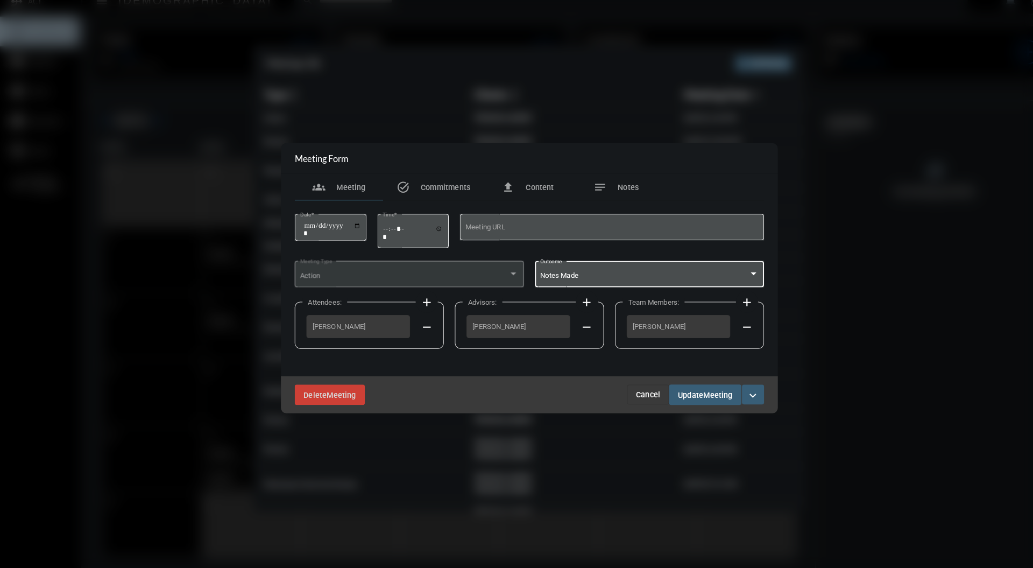
click at [709, 408] on div "Delete Meeting Cancel Update Meeting expand_more" at bounding box center [516, 397] width 484 height 36
click at [694, 397] on span "Meeting" at bounding box center [700, 397] width 29 height 9
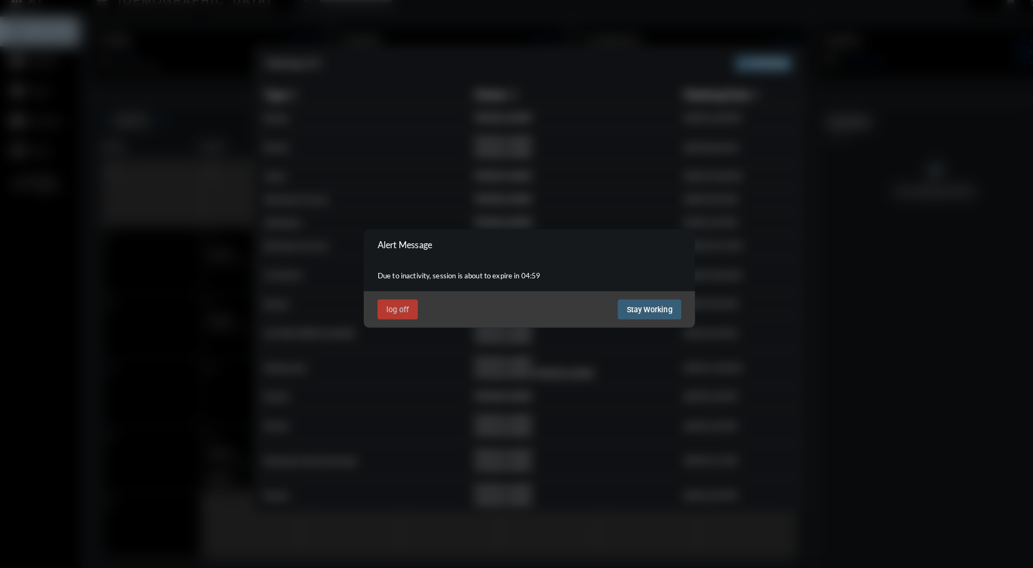
click at [623, 310] on span "Stay Working" at bounding box center [633, 314] width 45 height 9
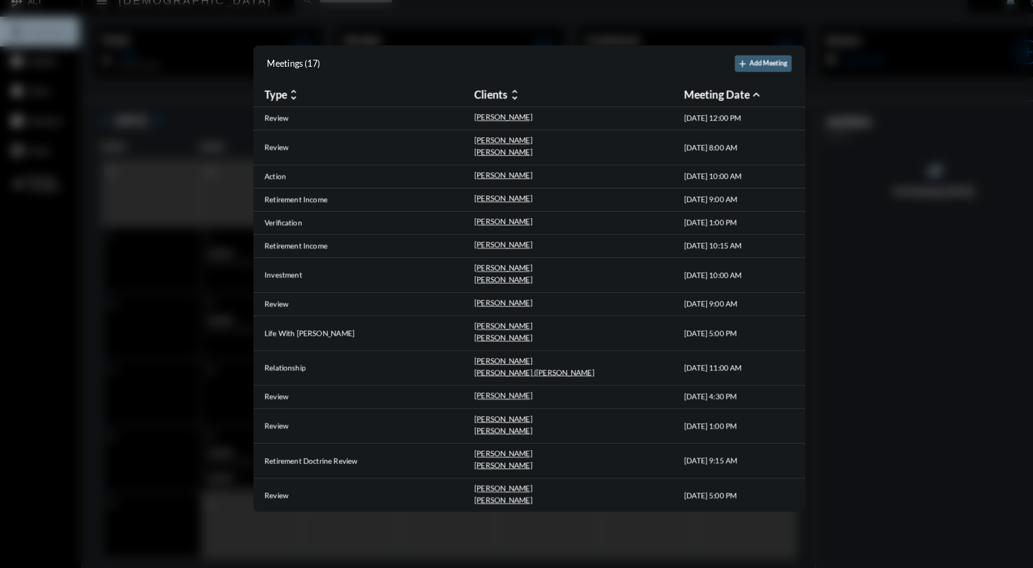
click at [862, 222] on div at bounding box center [516, 284] width 1033 height 568
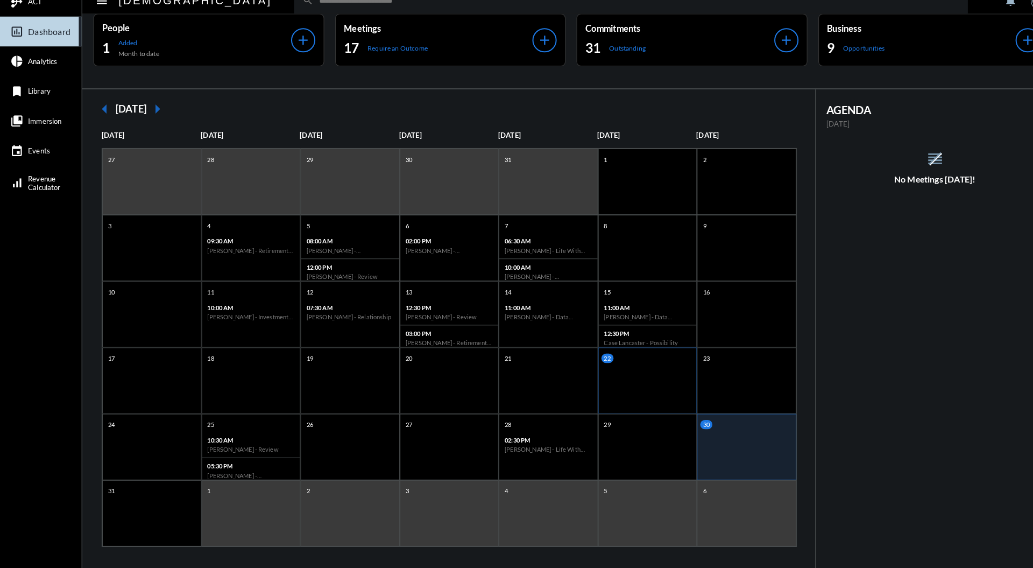
scroll to position [13, 0]
click at [266, 319] on h6 "Andrew Scherer - Investment Review" at bounding box center [245, 319] width 85 height 7
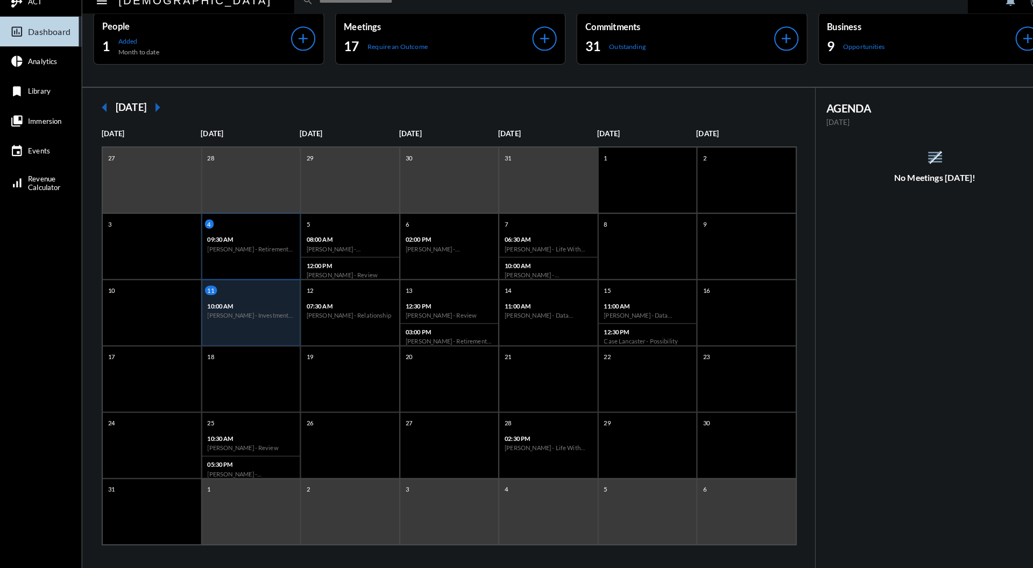
click at [265, 238] on div "09:30 AM Patrick Fuelling - Retirement Income" at bounding box center [246, 250] width 96 height 25
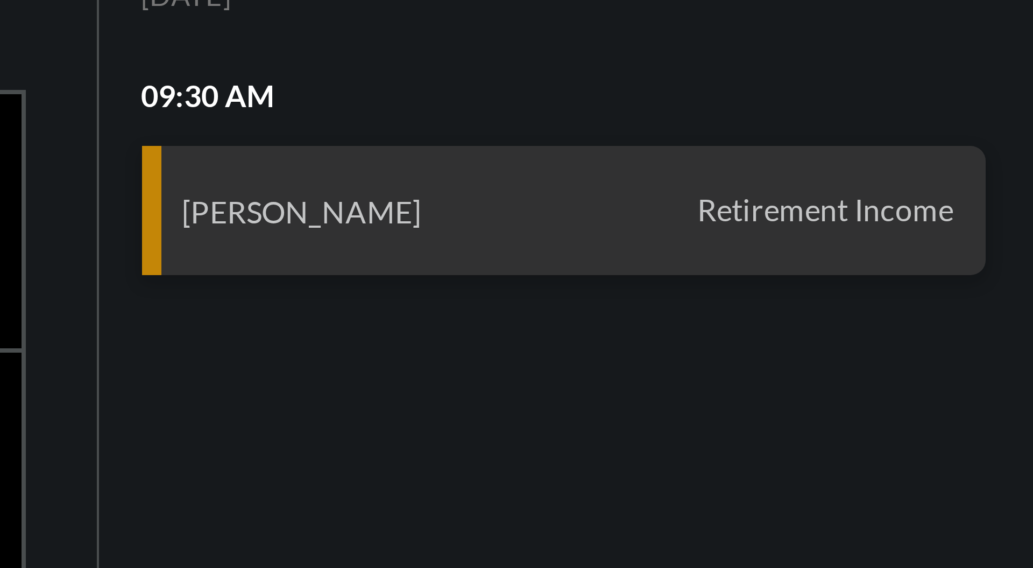
scroll to position [13, 0]
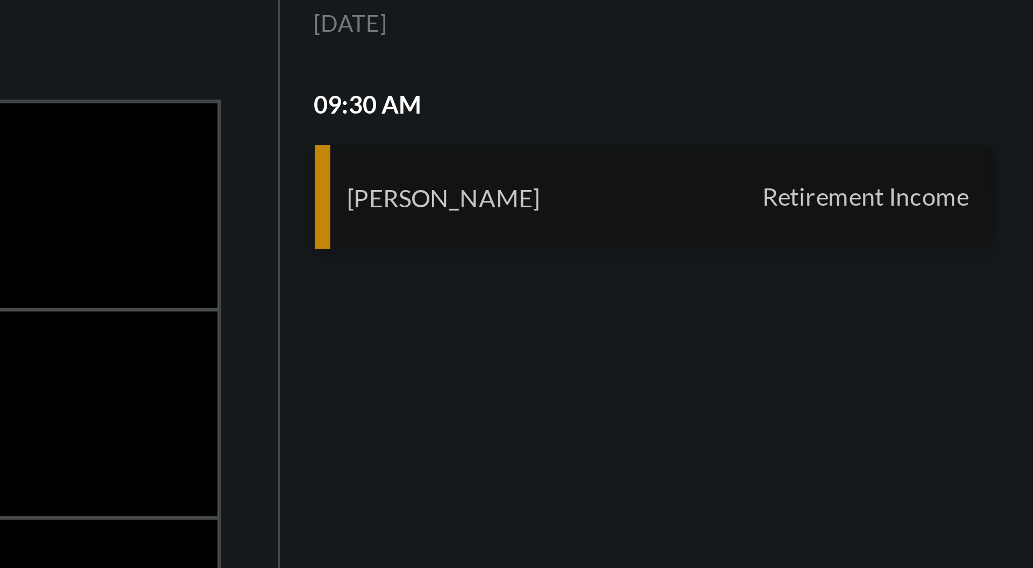
click at [964, 184] on span "Retirement Income" at bounding box center [976, 185] width 69 height 10
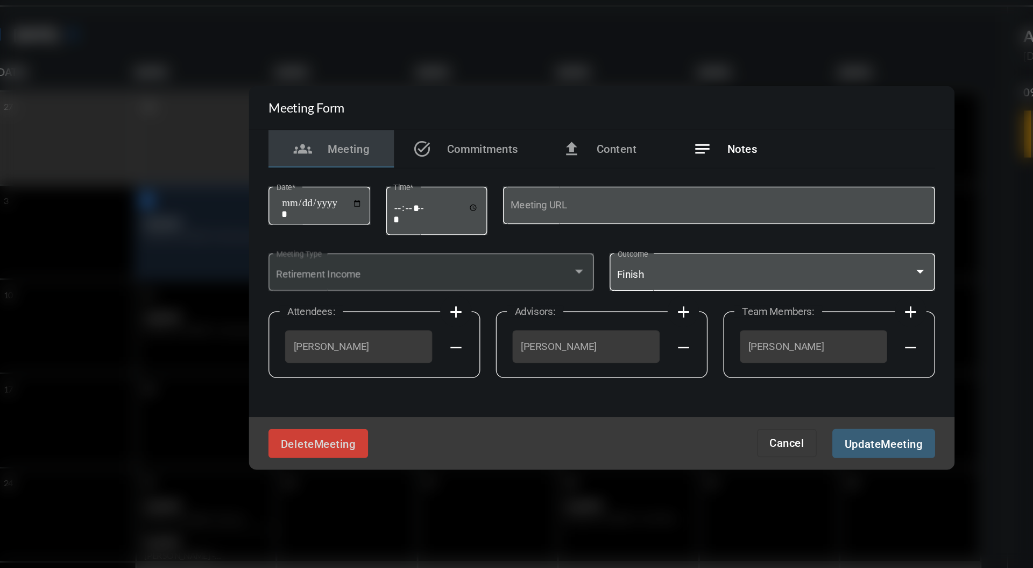
click at [607, 199] on span "Notes" at bounding box center [613, 195] width 20 height 9
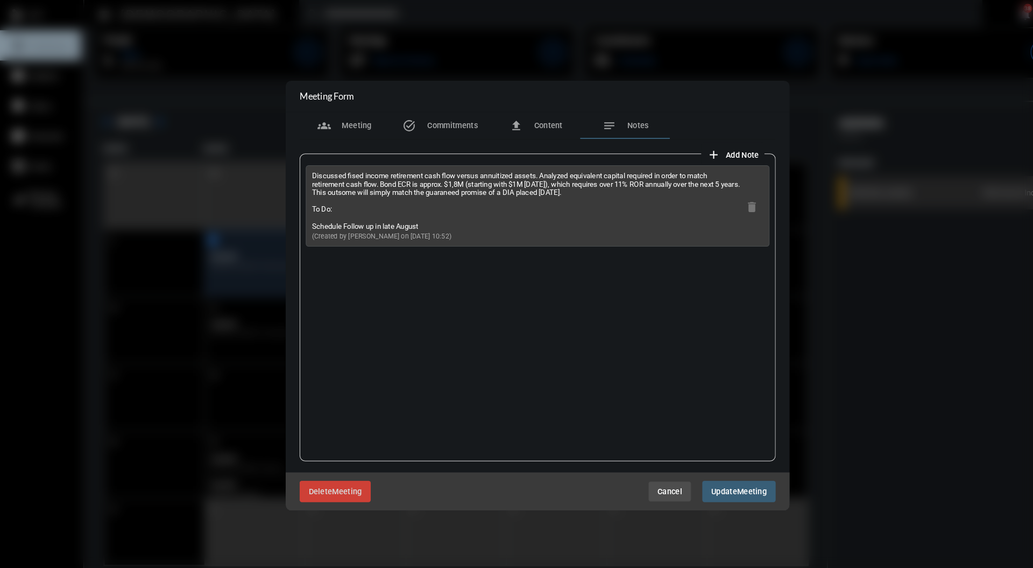
click at [643, 475] on span "Cancel" at bounding box center [644, 472] width 24 height 9
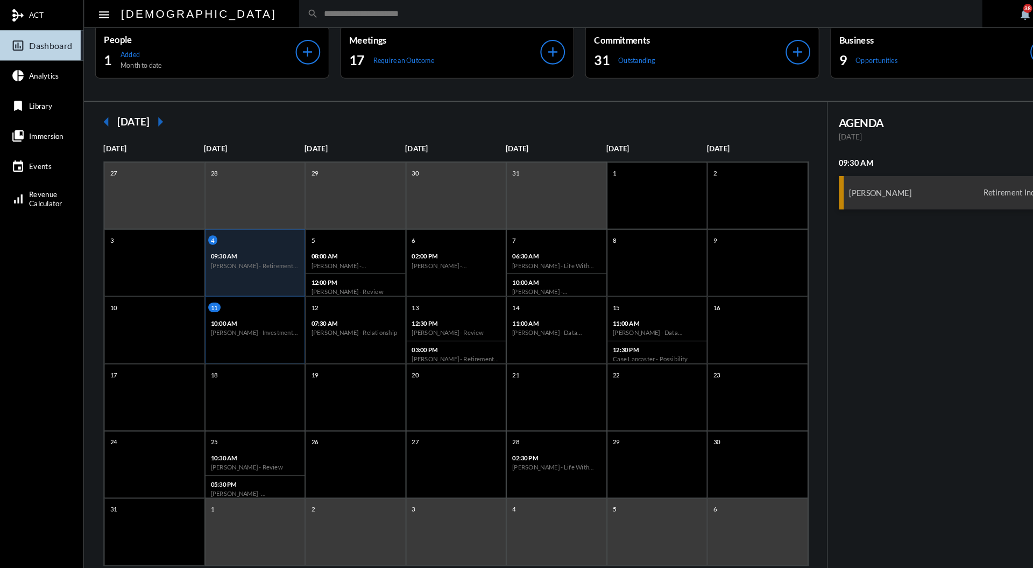
click at [275, 320] on h6 "Andrew Scherer - Investment Review" at bounding box center [245, 319] width 85 height 7
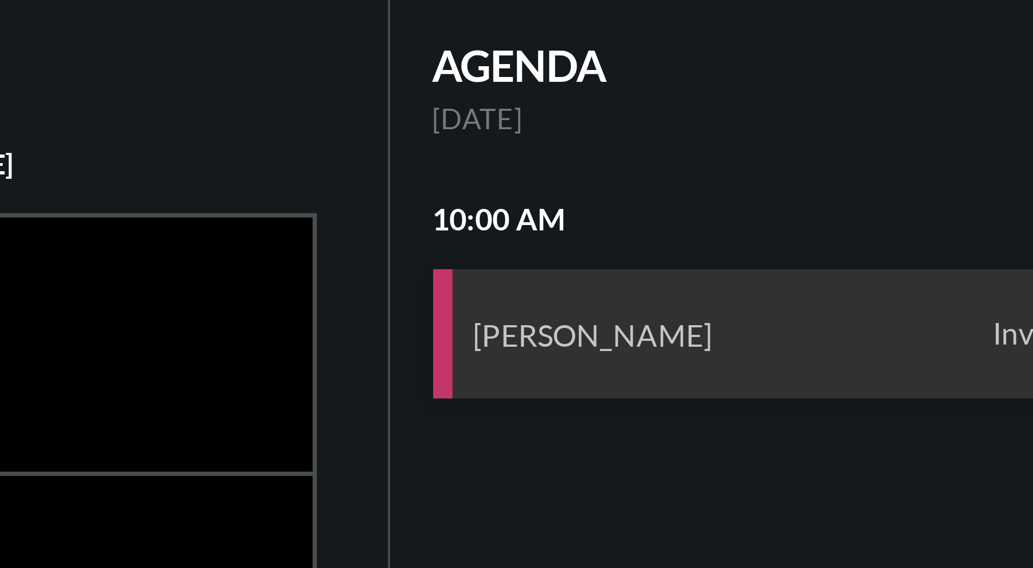
scroll to position [9, 0]
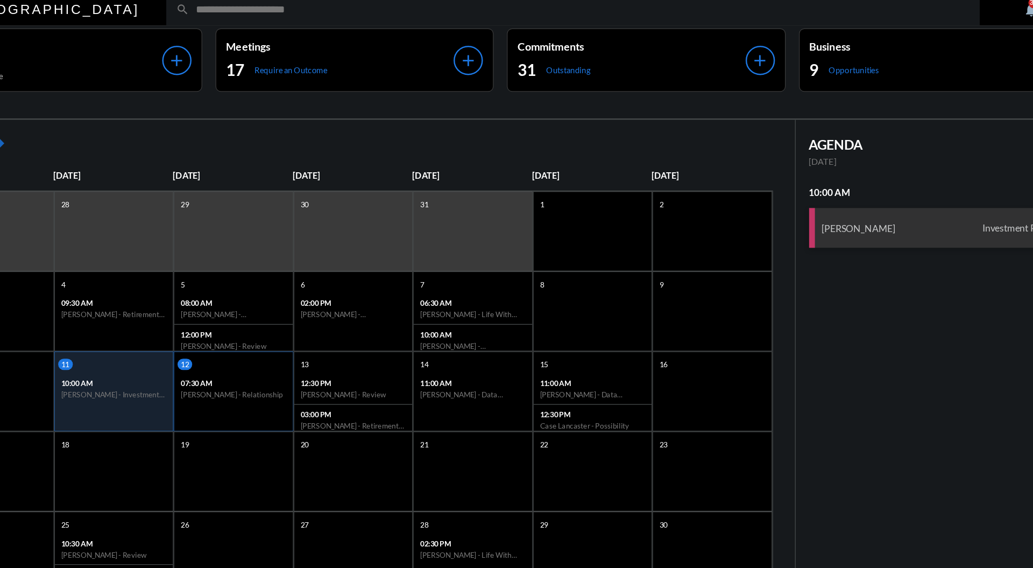
click at [348, 316] on p "07:30 AM" at bounding box center [341, 314] width 85 height 7
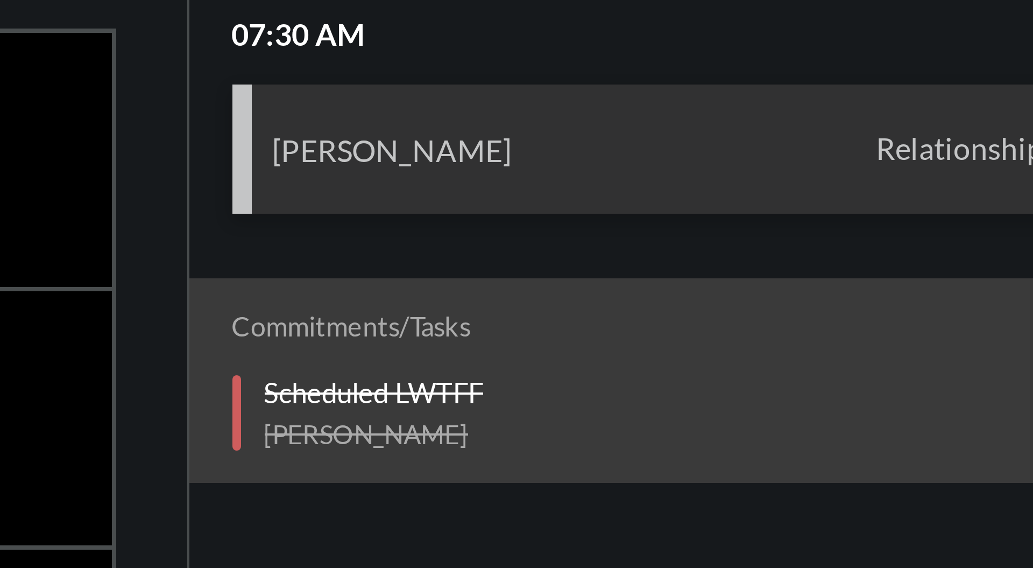
scroll to position [15, 0]
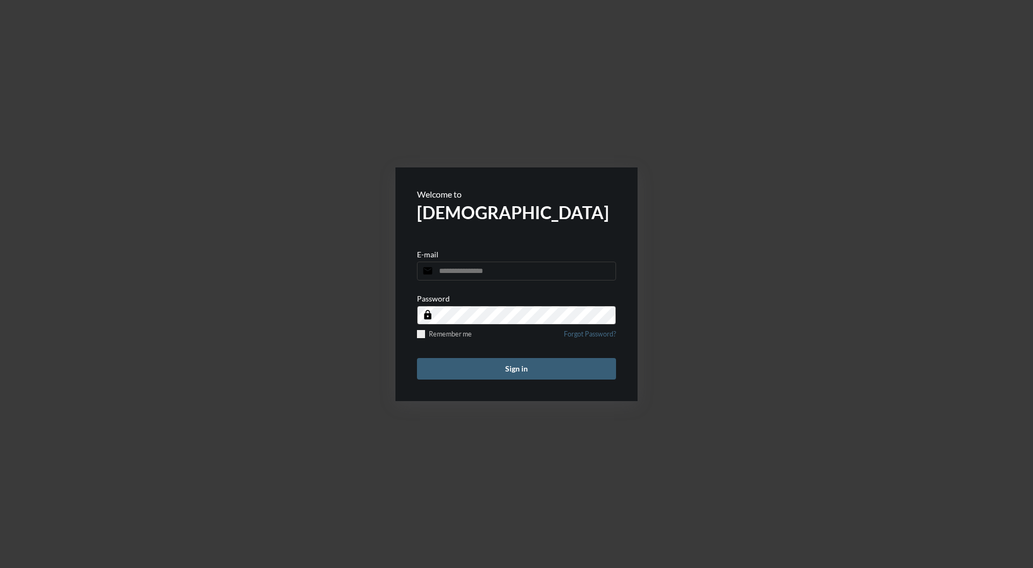
type input "**********"
click at [526, 365] on button "Sign in" at bounding box center [516, 369] width 199 height 22
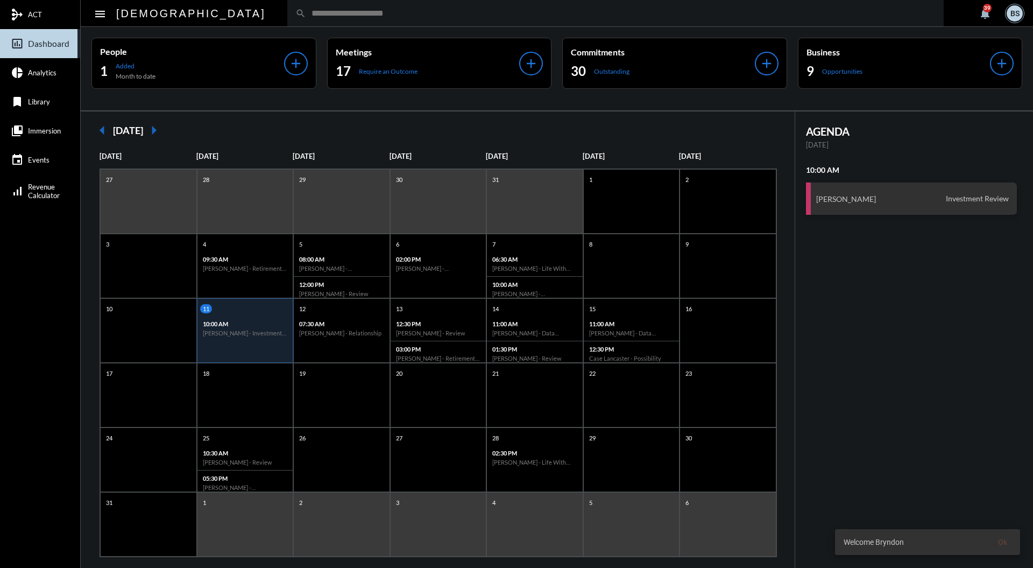
click at [405, 15] on input "text" at bounding box center [621, 13] width 630 height 9
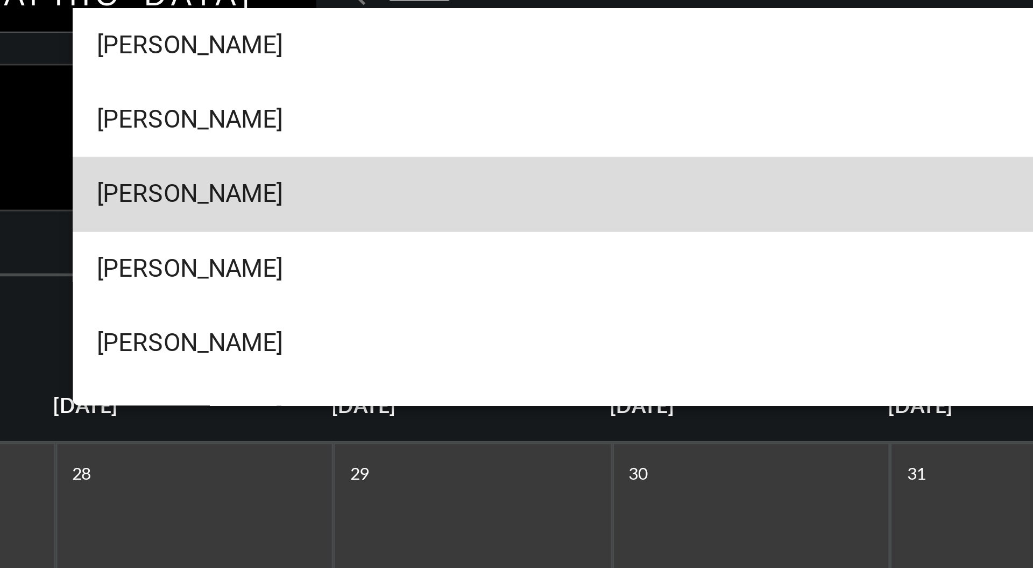
type input "*******"
click at [309, 76] on span "Lynn Moersch" at bounding box center [570, 83] width 716 height 26
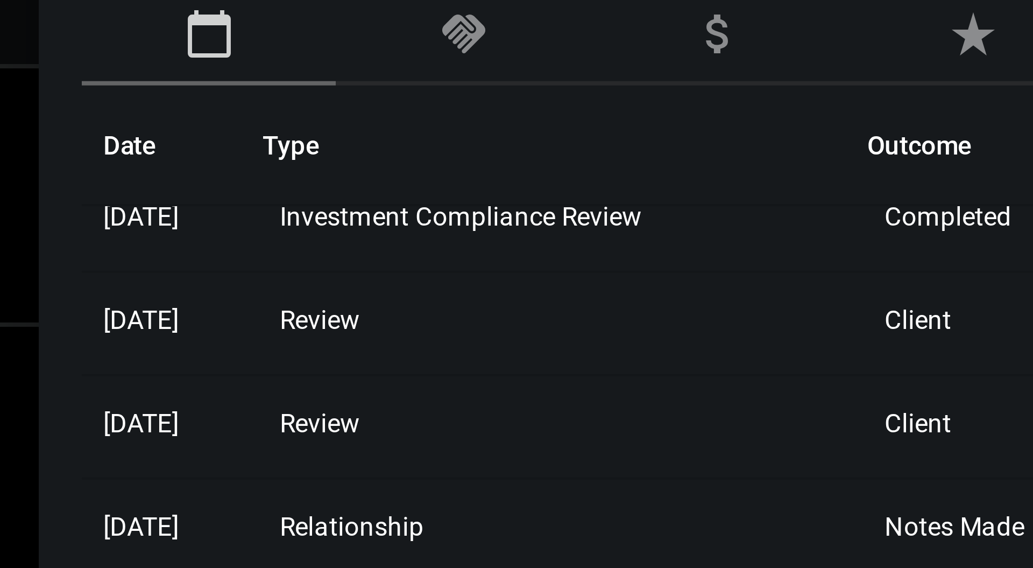
scroll to position [11, 0]
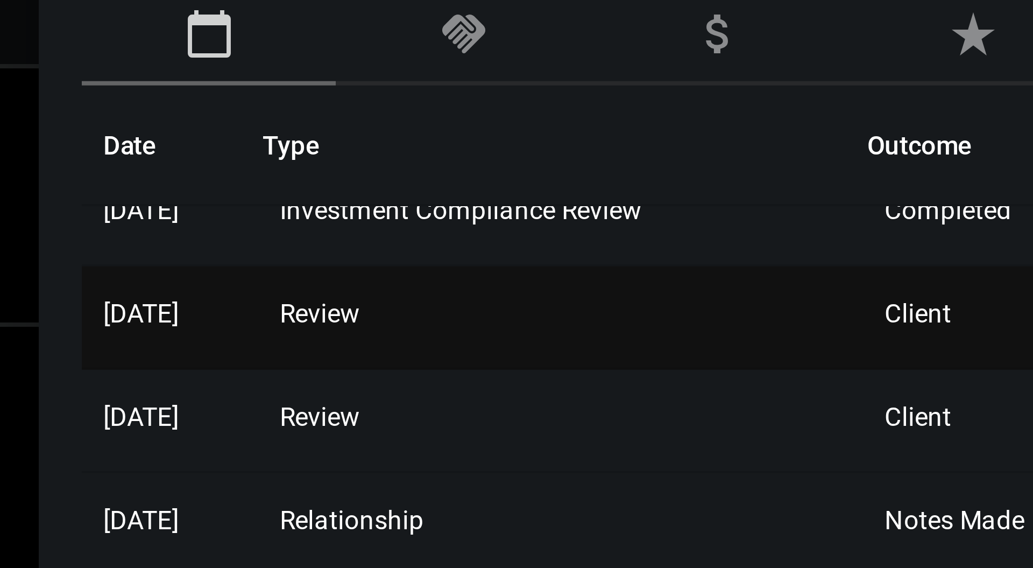
click at [710, 228] on span "Review" at bounding box center [700, 231] width 20 height 8
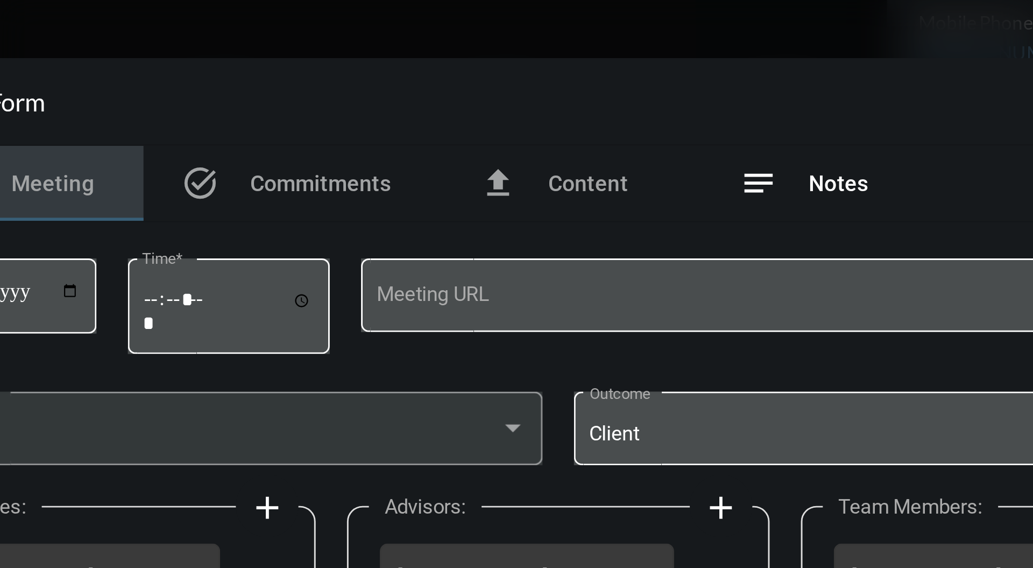
click at [613, 182] on span "Notes" at bounding box center [613, 186] width 20 height 9
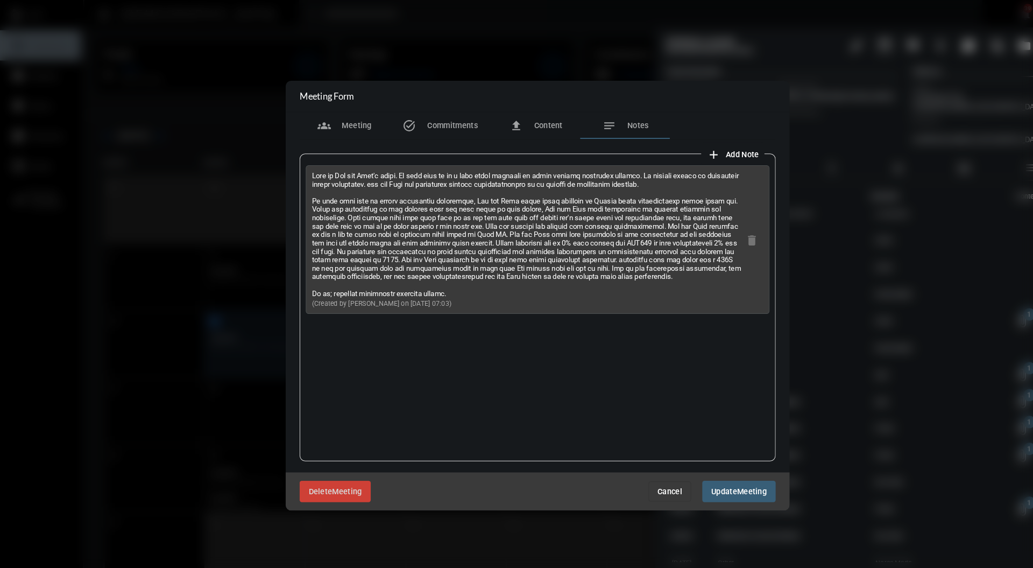
click at [511, 45] on div at bounding box center [516, 284] width 1033 height 568
click at [655, 494] on div at bounding box center [516, 284] width 1033 height 568
click at [657, 469] on button "Cancel" at bounding box center [643, 471] width 41 height 19
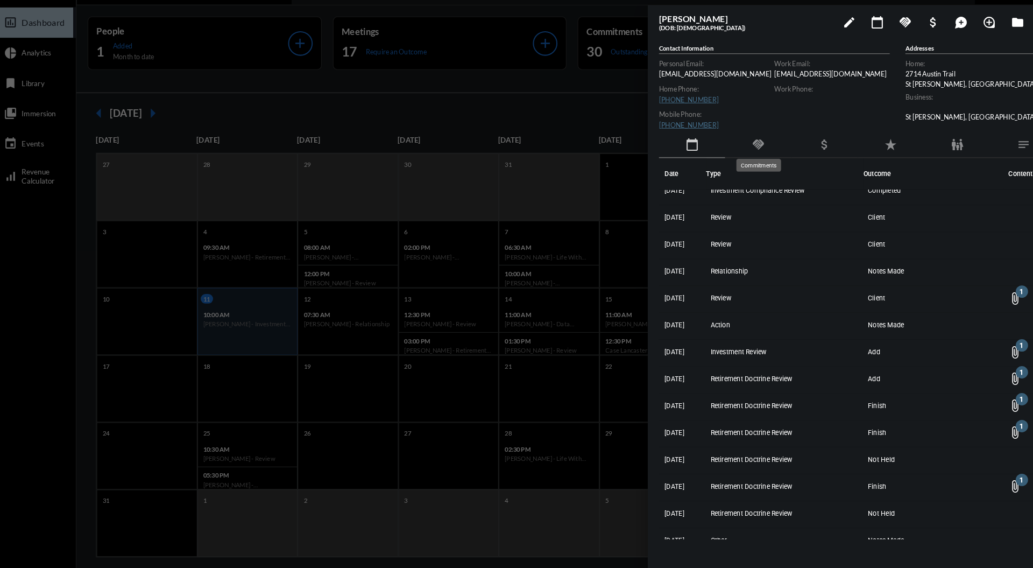
click at [740, 158] on mat-icon "handshake" at bounding box center [735, 160] width 13 height 13
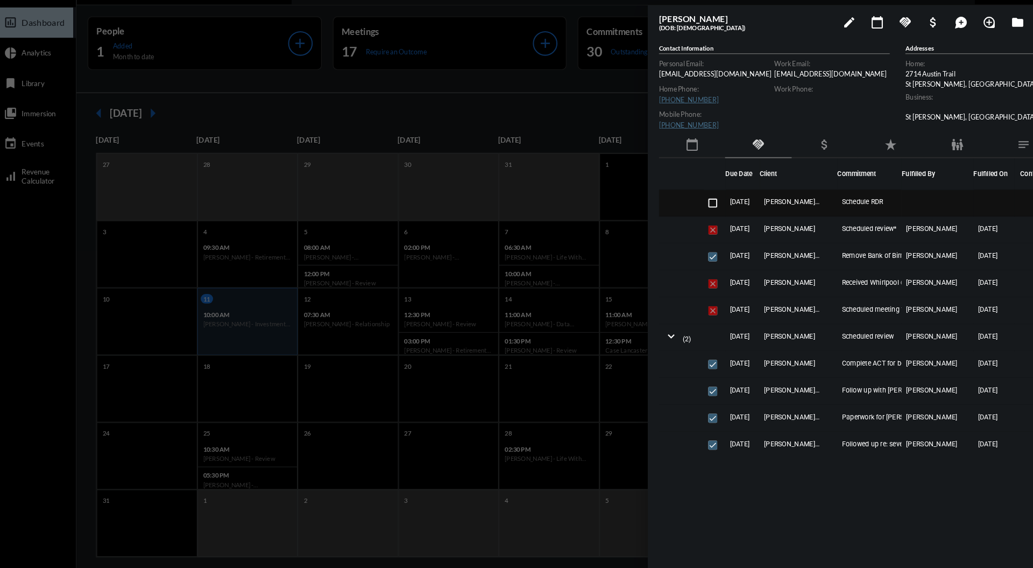
click at [830, 215] on span "Schedule RDR" at bounding box center [836, 216] width 40 height 8
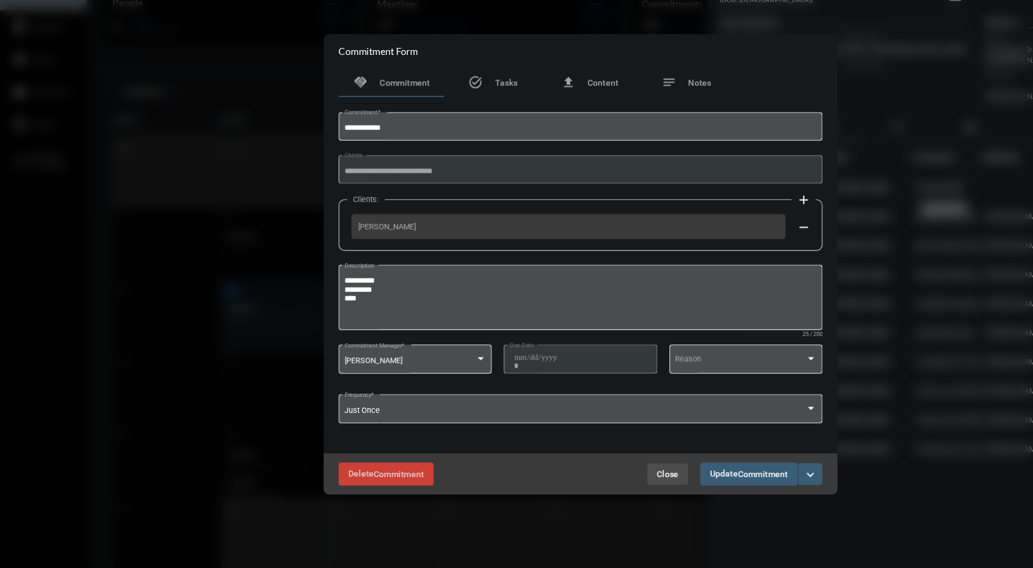
click at [594, 475] on span "Close" at bounding box center [593, 470] width 19 height 9
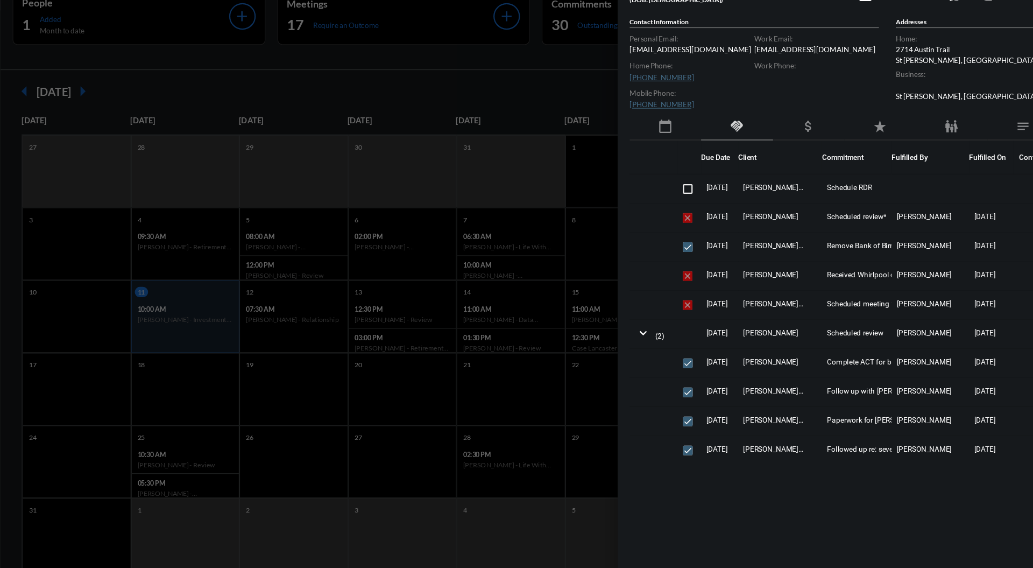
scroll to position [0, 0]
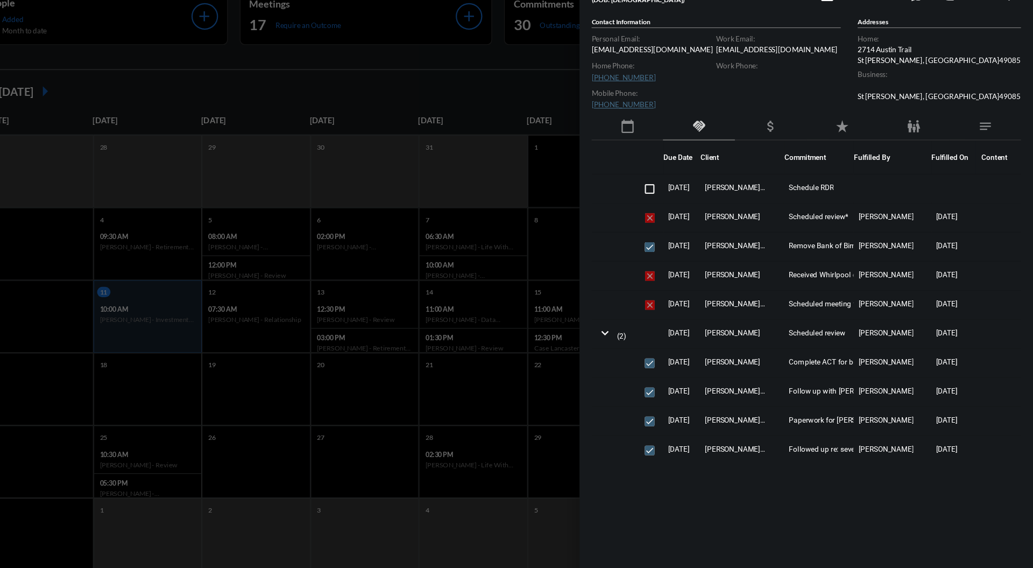
click at [549, 131] on div at bounding box center [516, 284] width 1033 height 568
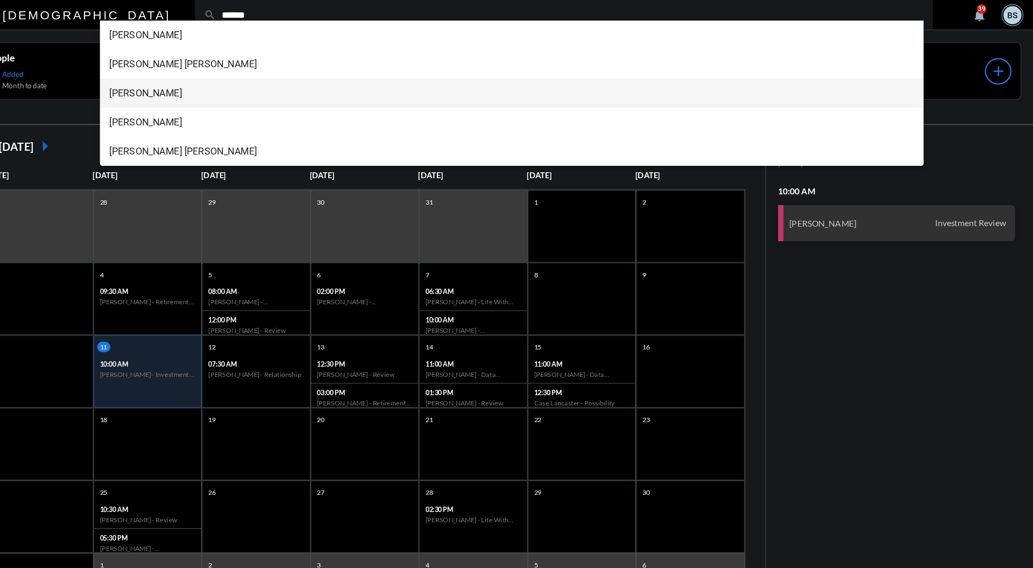
type input "******"
click at [265, 82] on span "Jeff Barker" at bounding box center [570, 83] width 716 height 26
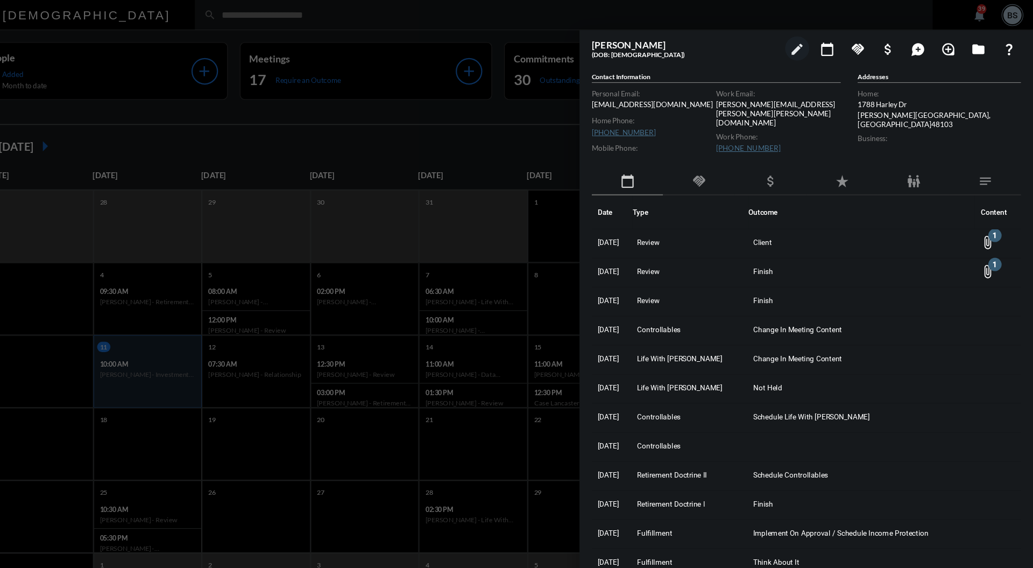
click at [733, 157] on mat-icon "handshake" at bounding box center [735, 160] width 13 height 13
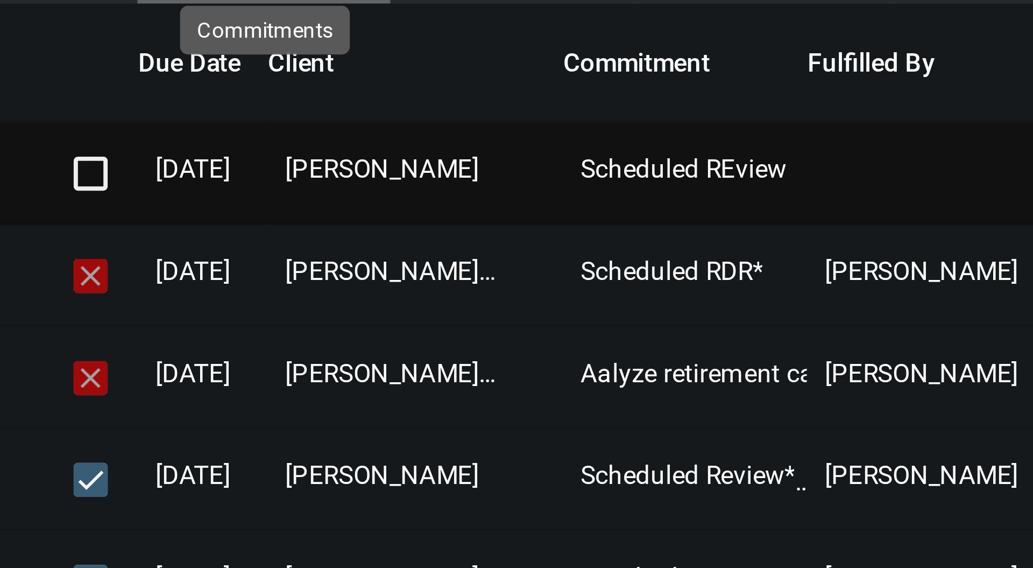
click at [828, 215] on span "Scheduled REview" at bounding box center [842, 216] width 52 height 8
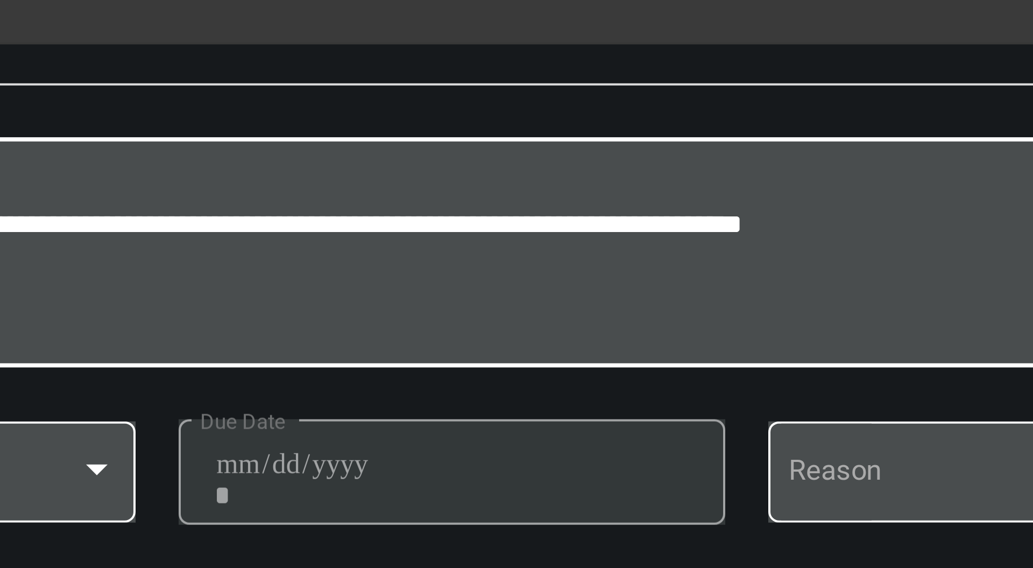
click at [595, 290] on textarea "**********" at bounding box center [517, 295] width 420 height 43
